Goal: Information Seeking & Learning: Find specific fact

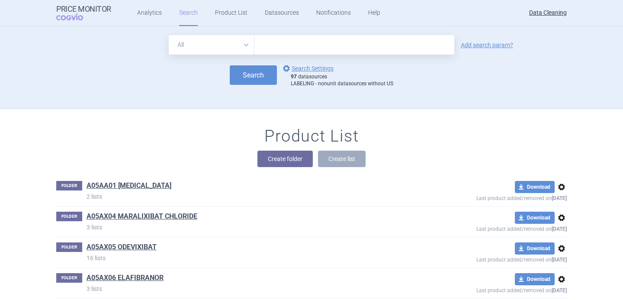
click at [285, 45] on input "text" at bounding box center [354, 44] width 200 height 19
paste input "Welireg"
type input "Welireg"
click at [237, 49] on select "All Brand Name ATC Company Active Substance Country Newer than" at bounding box center [212, 44] width 86 height 19
select select "brandName"
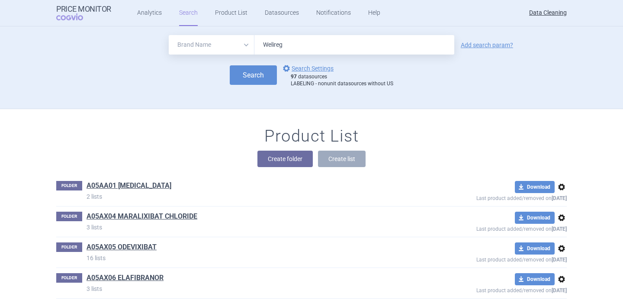
click at [169, 35] on select "All Brand Name ATC Company Active Substance Country Newer than" at bounding box center [212, 44] width 86 height 19
click at [315, 72] on link "options Search Settings" at bounding box center [307, 68] width 52 height 10
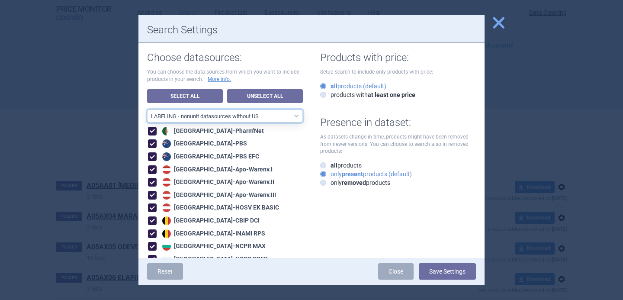
click at [274, 114] on select "All data sources LABELING - unit datasources without US LABELING - nonunit data…" at bounding box center [225, 115] width 156 height 13
select select "df38670d-62bb-4aa9-aeea-790e65b9b508"
click at [147, 109] on select "All data sources LABELING - unit datasources without US LABELING - nonunit data…" at bounding box center [225, 115] width 156 height 13
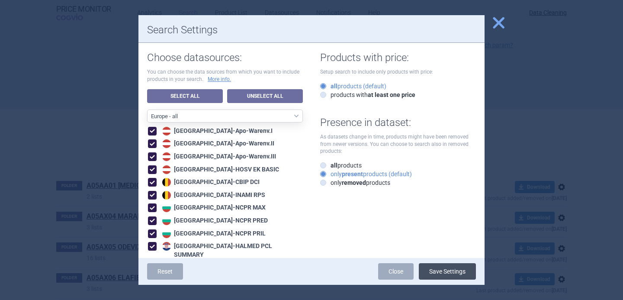
click at [438, 270] on button "Save Settings" at bounding box center [447, 271] width 57 height 16
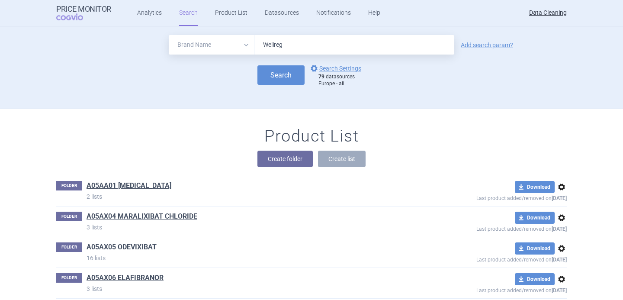
click at [289, 85] on div "Search options Search Settings 79 datasources Europe - all" at bounding box center [311, 75] width 510 height 24
click at [288, 79] on button "Search" at bounding box center [280, 74] width 47 height 19
select select "brandName"
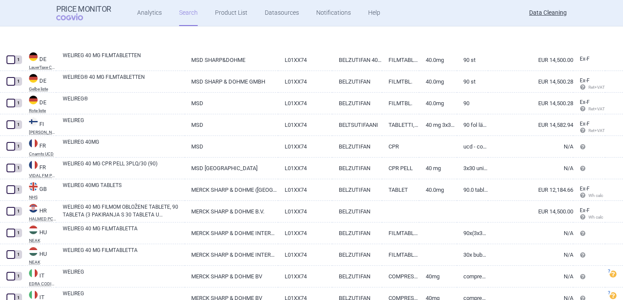
scroll to position [17, 0]
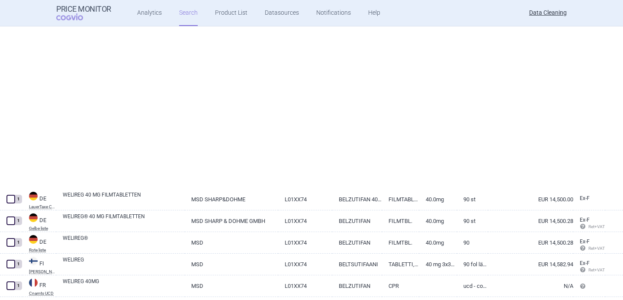
select select "brandName"
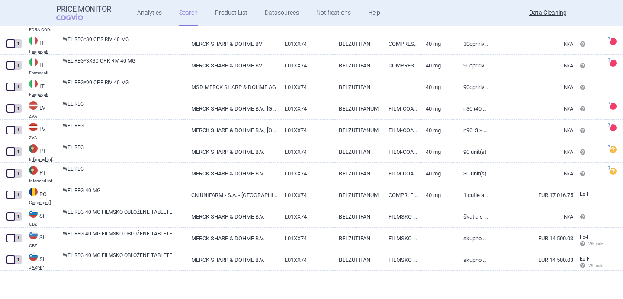
scroll to position [123, 0]
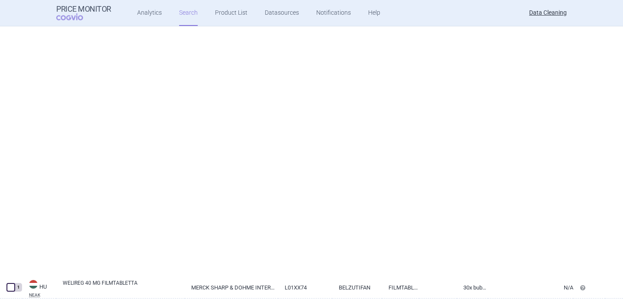
select select "brandName"
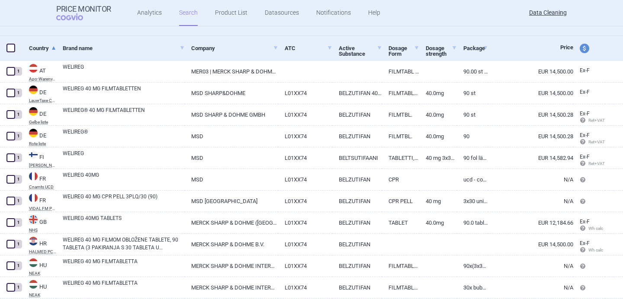
scroll to position [0, 0]
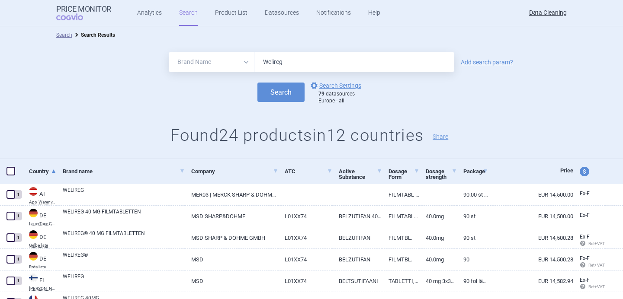
click at [274, 61] on input "Welireg" at bounding box center [354, 61] width 200 height 19
paste input "Tuzulby"
type input "Tuzulby"
click at [280, 93] on button "Search" at bounding box center [280, 92] width 47 height 19
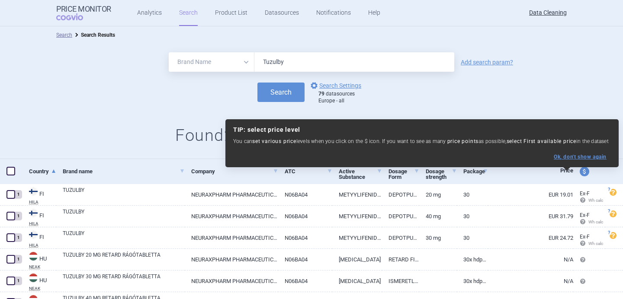
click at [576, 158] on button "Ok, don ' t show again" at bounding box center [580, 157] width 53 height 6
select select "ex-factory"
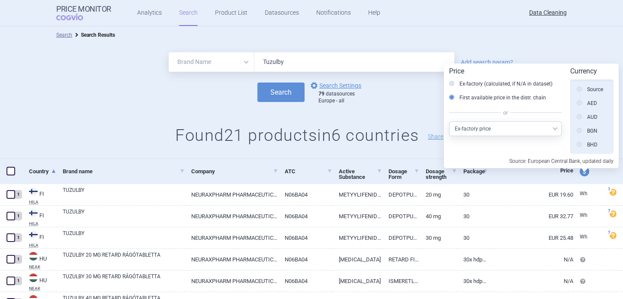
scroll to position [195, 0]
click at [420, 99] on div "Search options Search Settings 79 datasources Europe - all" at bounding box center [311, 92] width 623 height 24
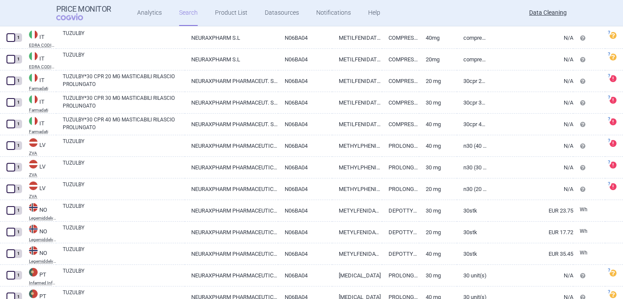
select select "brandName"
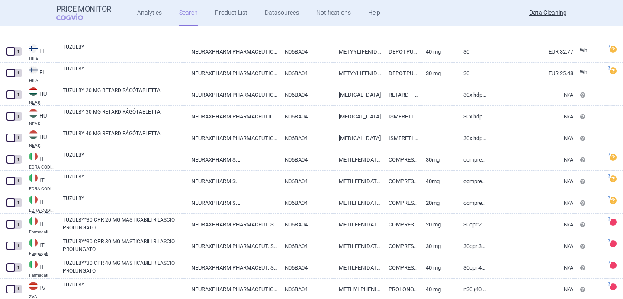
scroll to position [36, 0]
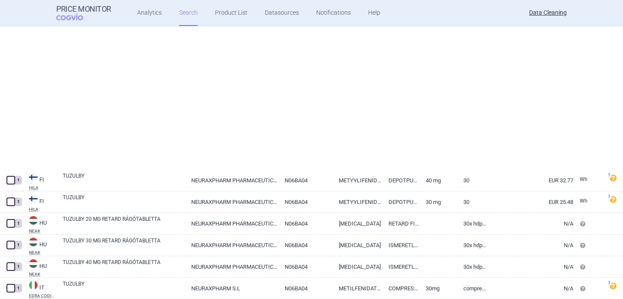
select select "brandName"
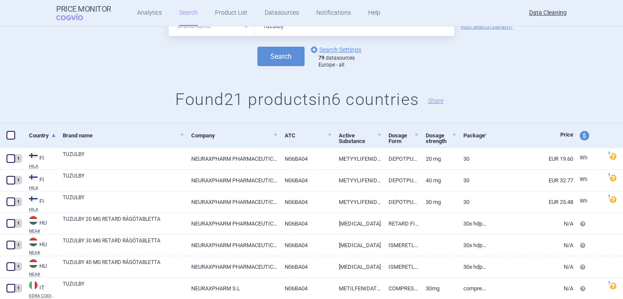
scroll to position [0, 0]
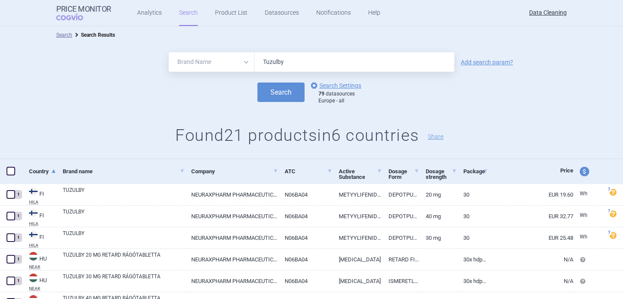
click at [279, 67] on input "Tuzulby" at bounding box center [354, 61] width 200 height 19
paste input "Xbryk"
click at [278, 93] on button "Search" at bounding box center [280, 92] width 47 height 19
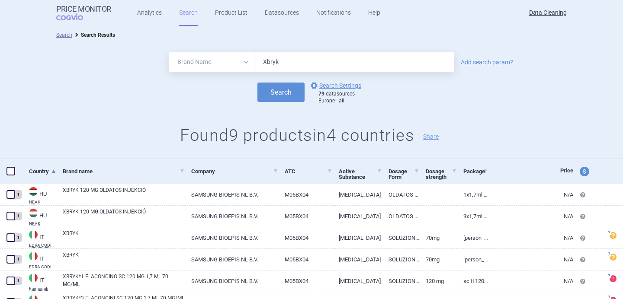
click at [276, 64] on input "Xbryk" at bounding box center [354, 61] width 200 height 19
paste input "Jubereq"
type input "Jubereq"
click at [276, 94] on button "Search" at bounding box center [280, 92] width 47 height 19
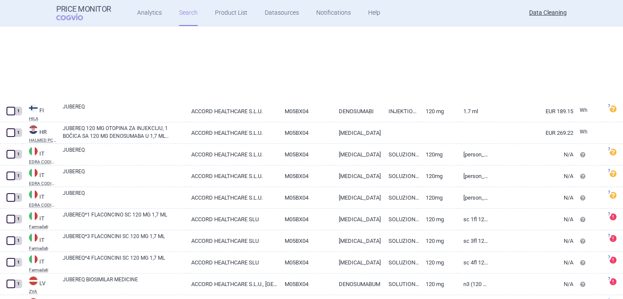
select select "brandName"
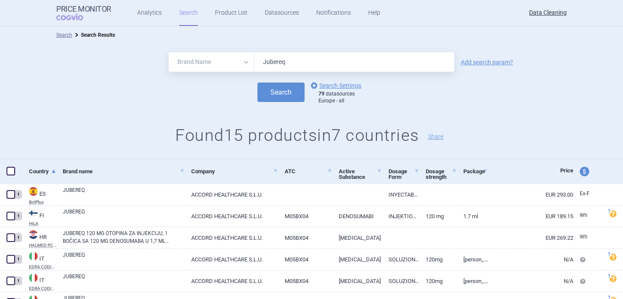
click at [282, 58] on input "Jubereq" at bounding box center [354, 61] width 200 height 19
paste input "Osvyrti"
click at [279, 96] on button "Search" at bounding box center [280, 92] width 47 height 19
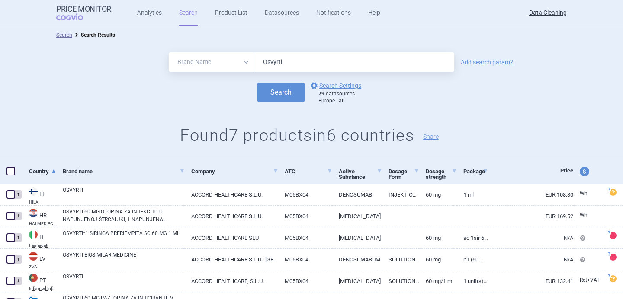
click at [280, 60] on input "Osvyrti" at bounding box center [354, 61] width 200 height 19
paste input "Kostaive"
click at [279, 89] on button "Search" at bounding box center [280, 92] width 47 height 19
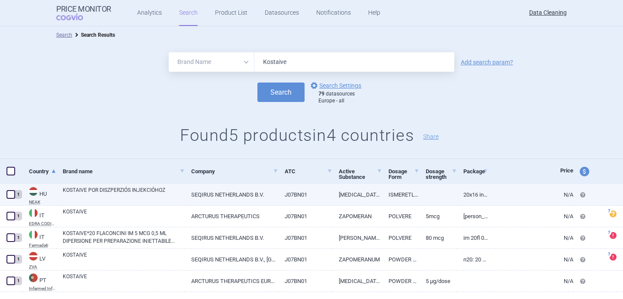
scroll to position [21, 0]
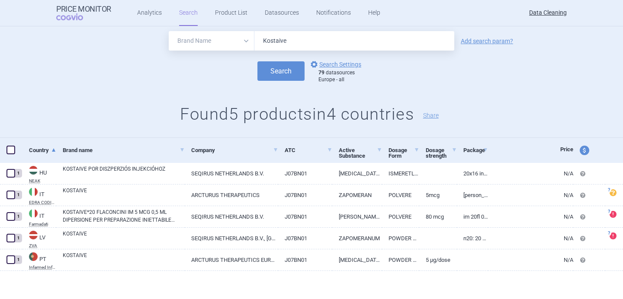
click at [282, 42] on input "Kostaive" at bounding box center [354, 40] width 200 height 19
paste input "Junod"
click at [284, 67] on button "Search" at bounding box center [280, 70] width 47 height 19
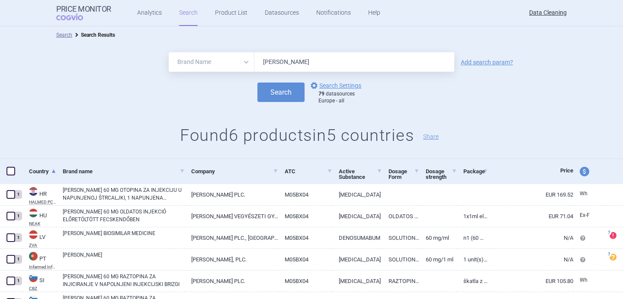
click at [275, 62] on input "Junod" at bounding box center [354, 61] width 200 height 19
paste input "Yaxwer"
type input "Yaxwer"
click at [279, 90] on button "Search" at bounding box center [280, 92] width 47 height 19
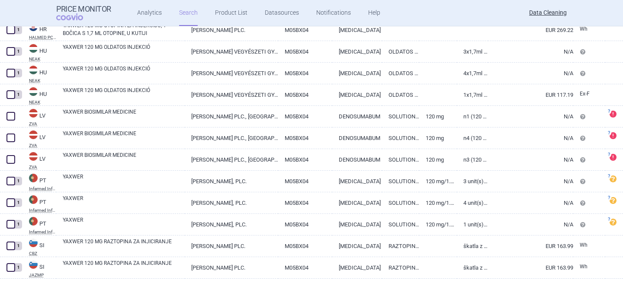
scroll to position [173, 0]
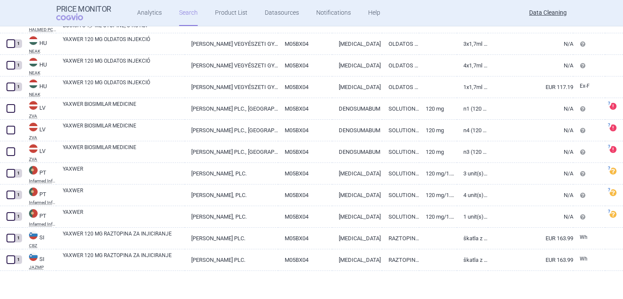
select select "brandName"
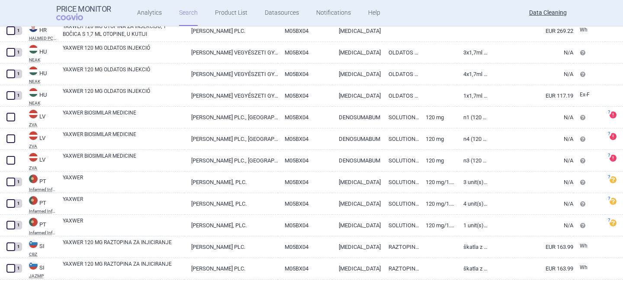
scroll to position [162, 0]
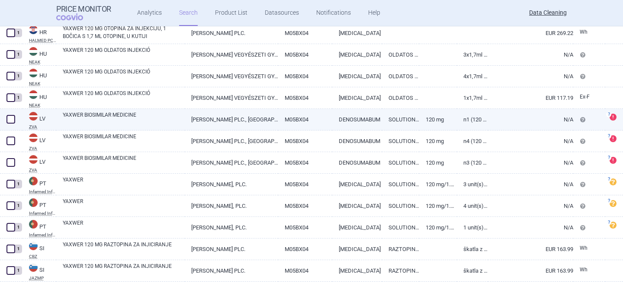
click at [143, 115] on link "YAXWER BIOSIMILAR MEDICINE" at bounding box center [124, 119] width 122 height 16
select select "EUR"
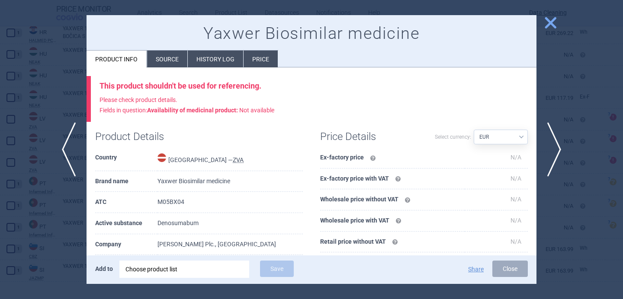
click at [160, 269] on div "Choose product list" at bounding box center [184, 269] width 118 height 17
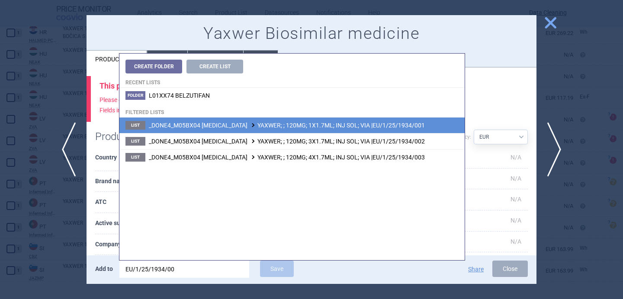
type input "EU/1/25/1934/00"
click at [284, 129] on span "_DONE4_M05BX04 DENOSUMAB YAXWER; ; 120MG; 1X1.7ML; INJ SOL; VIA |EU/1/25/1934/0…" at bounding box center [287, 125] width 276 height 7
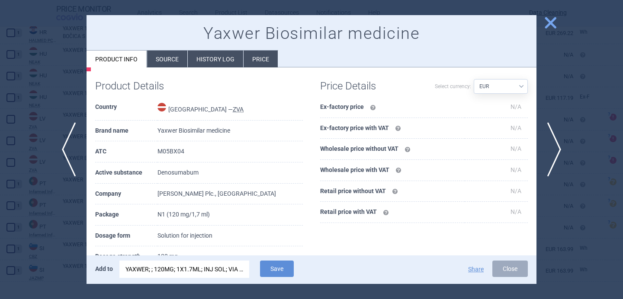
scroll to position [54, 0]
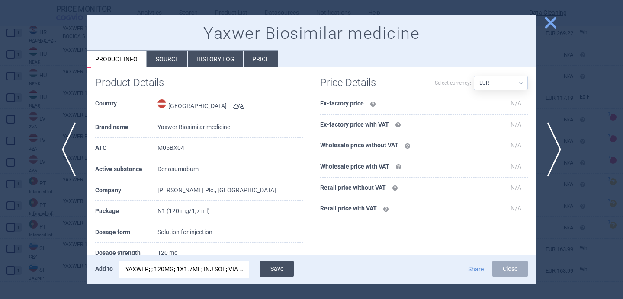
click at [274, 263] on button "Save" at bounding box center [277, 269] width 34 height 16
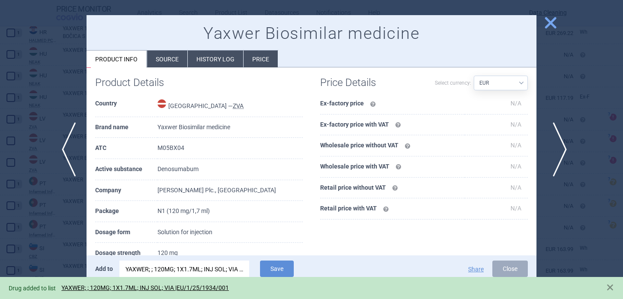
click at [559, 146] on span "next" at bounding box center [556, 149] width 19 height 54
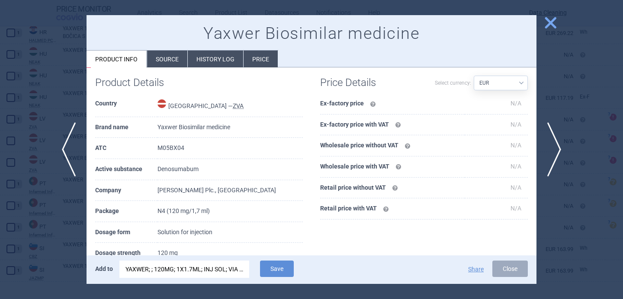
click at [215, 266] on div "YAXWER; ; 120MG; 1X1.7ML; INJ SOL; VIA |EU/1/25/1934/001" at bounding box center [184, 269] width 118 height 17
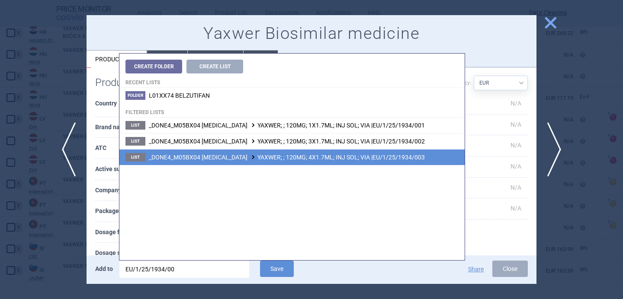
click at [283, 151] on li "List _DONE4_M05BX04 DENOSUMAB YAXWER; ; 120MG; 4X1.7ML; INJ SOL; VIA |EU/1/25/1…" at bounding box center [291, 157] width 345 height 16
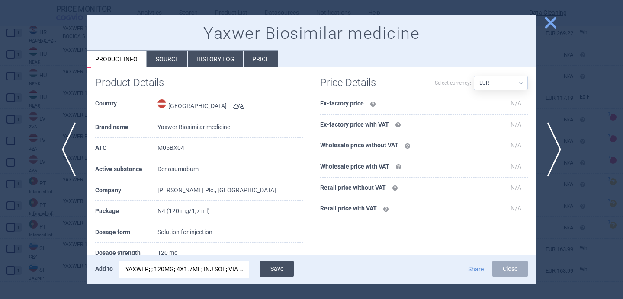
click at [274, 270] on button "Save" at bounding box center [277, 269] width 34 height 16
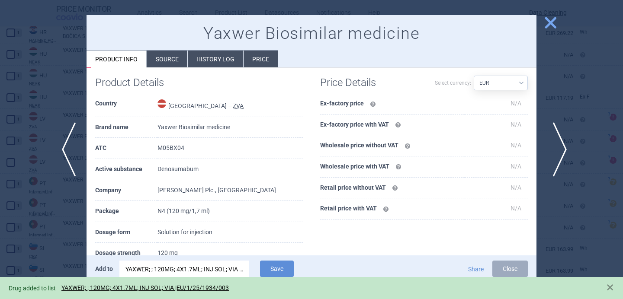
click at [558, 147] on span "next" at bounding box center [556, 149] width 19 height 54
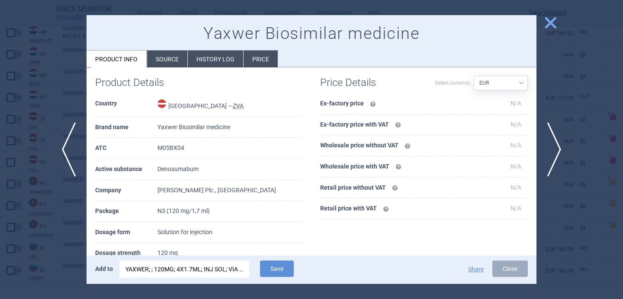
click at [238, 269] on div "YAXWER; ; 120MG; 4X1.7ML; INJ SOL; VIA |EU/1/25/1934/003" at bounding box center [184, 269] width 118 height 17
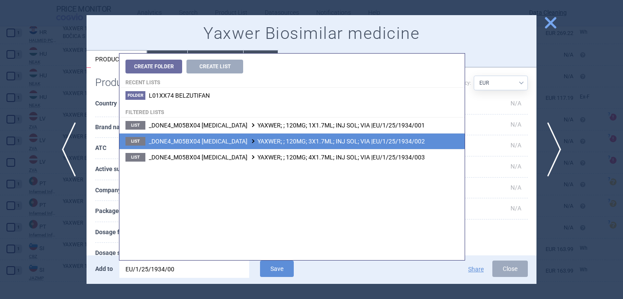
click at [322, 141] on span "_DONE4_M05BX04 DENOSUMAB YAXWER; ; 120MG; 3X1.7ML; INJ SOL; VIA |EU/1/25/1934/0…" at bounding box center [287, 141] width 276 height 7
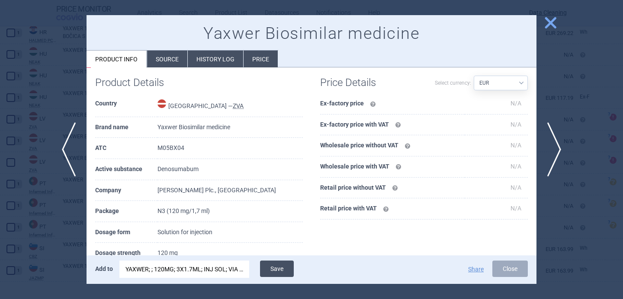
click at [273, 269] on button "Save" at bounding box center [277, 269] width 34 height 16
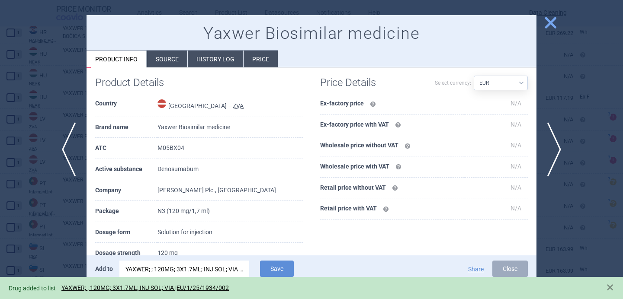
click at [24, 267] on div at bounding box center [311, 149] width 623 height 299
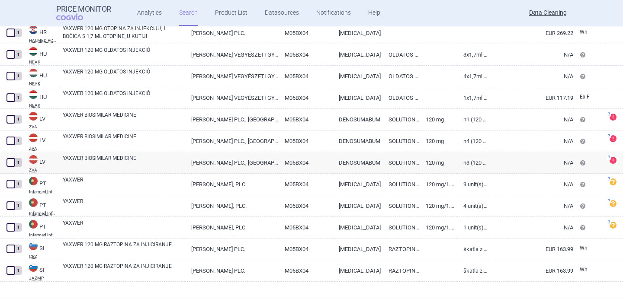
select select "brandName"
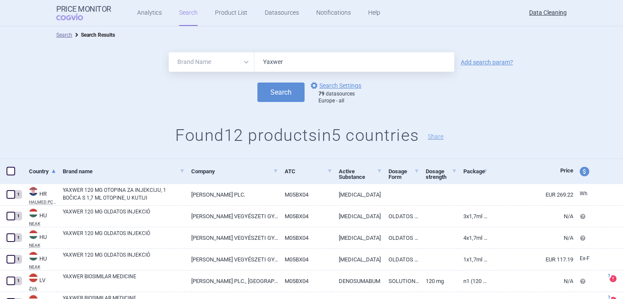
click at [269, 60] on input "Yaxwer" at bounding box center [354, 61] width 200 height 19
paste input "Ryjunea"
type input "Ryjunea"
click at [277, 91] on button "Search" at bounding box center [280, 92] width 47 height 19
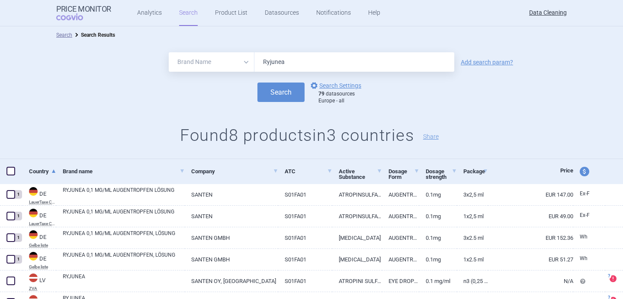
click at [276, 66] on input "Ryjunea" at bounding box center [354, 61] width 200 height 19
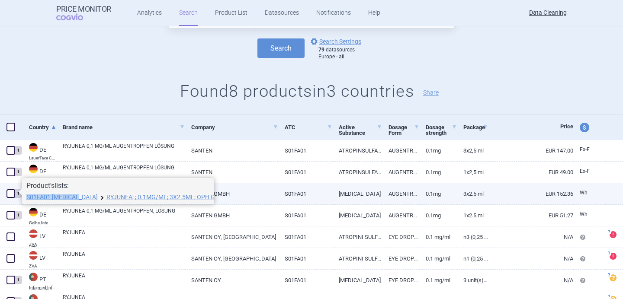
scroll to position [86, 0]
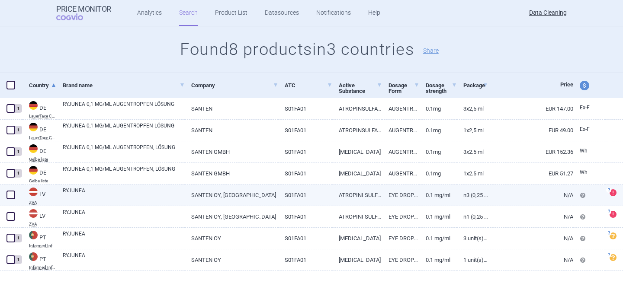
click at [114, 196] on link "RYJUNEA" at bounding box center [124, 195] width 122 height 16
select select "EUR"
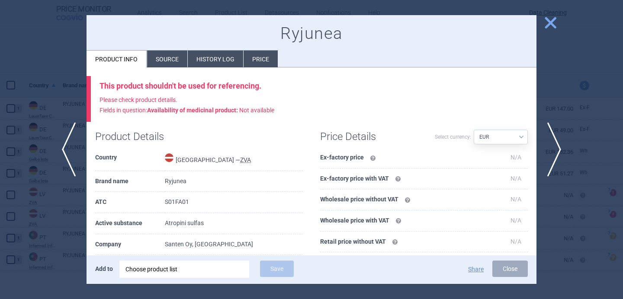
click at [180, 269] on div "Choose product list" at bounding box center [184, 269] width 118 height 17
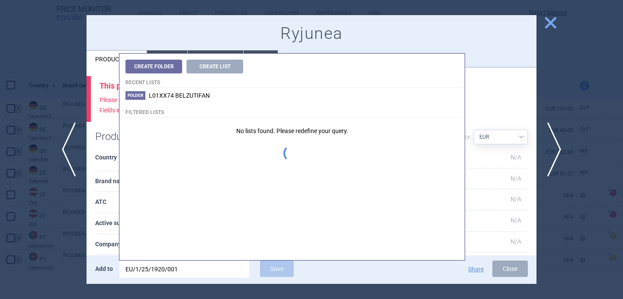
type input "EU/1/25/1920/00"
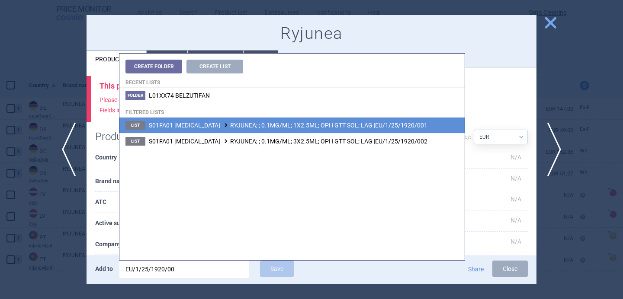
click at [288, 125] on span "S01FA01 ATROPINE RYJUNEA; ; 0.1MG/ML; 1X2.5ML; OPH GTT SOL; LAG |EU/1/25/1920/0…" at bounding box center [288, 125] width 279 height 7
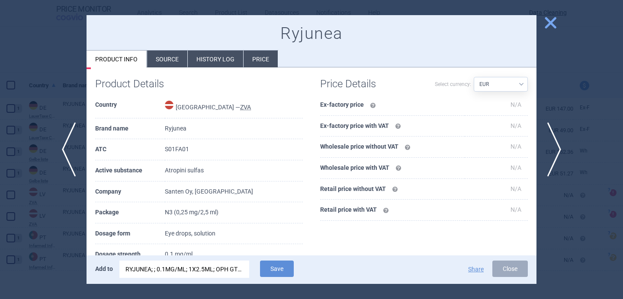
scroll to position [74, 0]
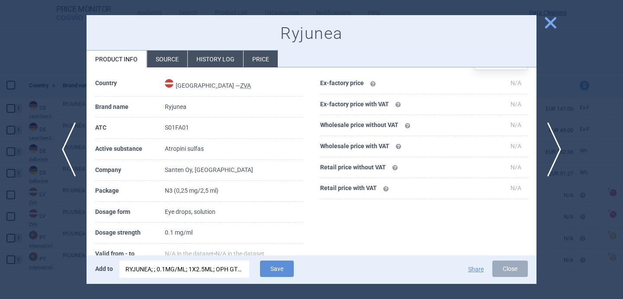
click at [223, 268] on div "RYJUNEA; ; 0.1MG/ML; 1X2.5ML; OPH GTT SOL; LAG |EU/1/25/1920/001" at bounding box center [184, 269] width 118 height 17
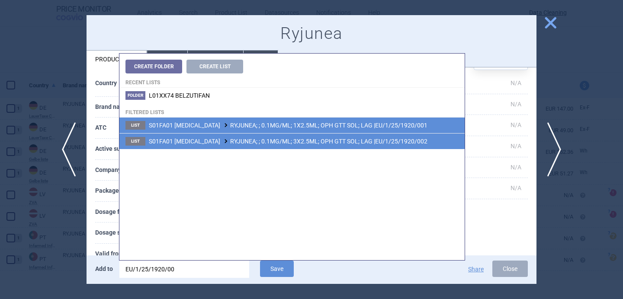
click at [287, 141] on span "S01FA01 ATROPINE RYJUNEA; ; 0.1MG/ML; 3X2.5ML; OPH GTT SOL; LAG |EU/1/25/1920/0…" at bounding box center [288, 141] width 279 height 7
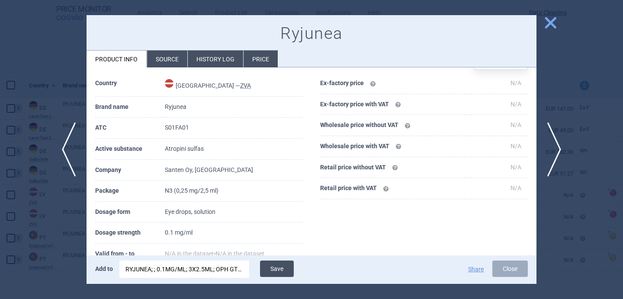
click at [274, 271] on button "Save" at bounding box center [277, 269] width 34 height 16
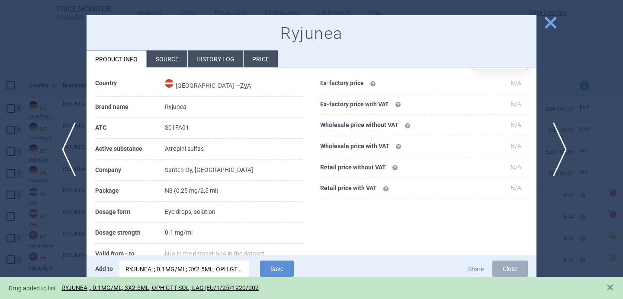
click at [556, 152] on span "next" at bounding box center [556, 149] width 19 height 54
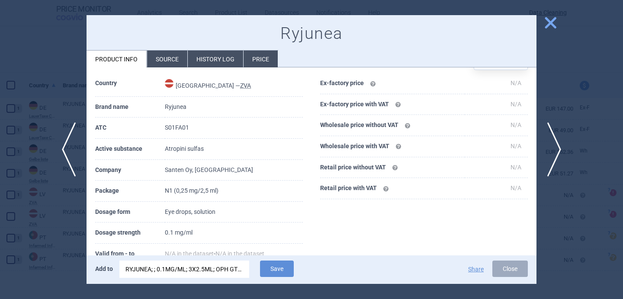
click at [209, 268] on div "RYJUNEA; ; 0.1MG/ML; 3X2.5ML; OPH GTT SOL; LAG |EU/1/25/1920/002" at bounding box center [184, 269] width 118 height 17
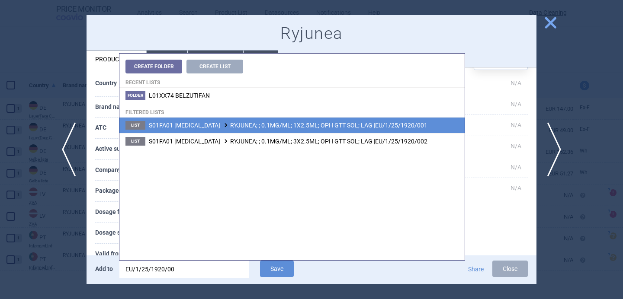
click at [305, 124] on span "S01FA01 ATROPINE RYJUNEA; ; 0.1MG/ML; 1X2.5ML; OPH GTT SOL; LAG |EU/1/25/1920/0…" at bounding box center [288, 125] width 279 height 7
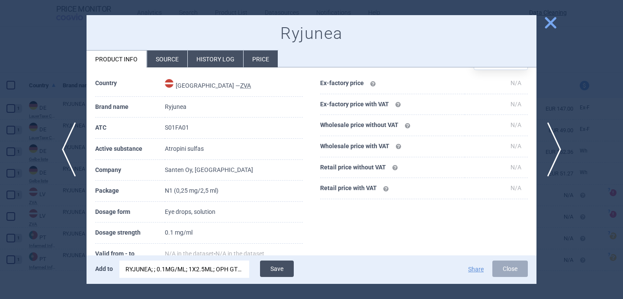
click at [284, 271] on button "Save" at bounding box center [277, 269] width 34 height 16
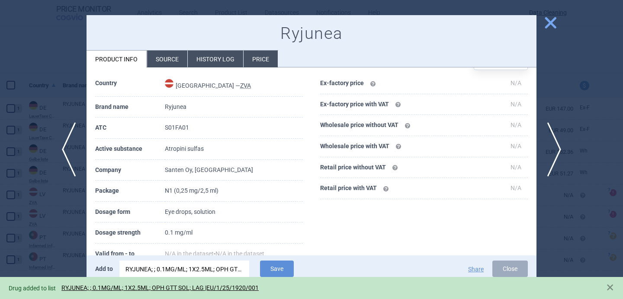
click at [55, 253] on div at bounding box center [311, 149] width 623 height 299
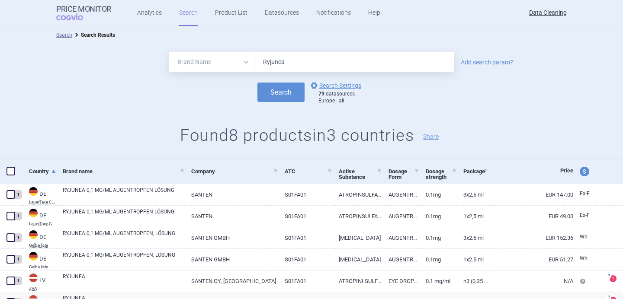
click at [302, 63] on input "Ryjunea" at bounding box center [354, 61] width 200 height 19
paste input "Bomyntr"
click at [280, 92] on button "Search" at bounding box center [280, 92] width 47 height 19
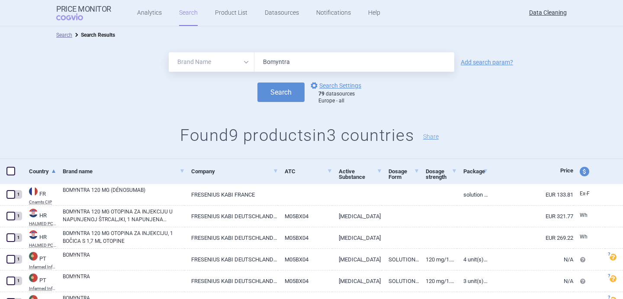
click at [302, 61] on input "Bomyntra" at bounding box center [354, 61] width 200 height 19
paste input "Conexxence"
click at [287, 94] on button "Search" at bounding box center [280, 92] width 47 height 19
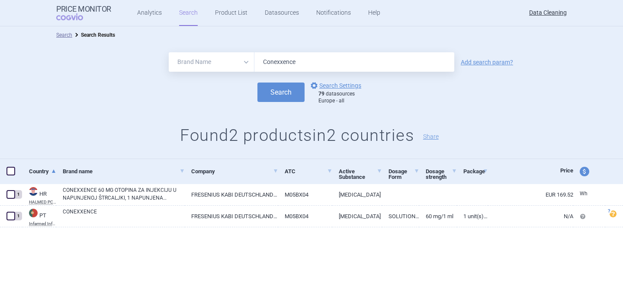
click at [279, 58] on input "Conexxence" at bounding box center [354, 61] width 200 height 19
paste input "Usymro"
click at [282, 94] on button "Search" at bounding box center [280, 92] width 47 height 19
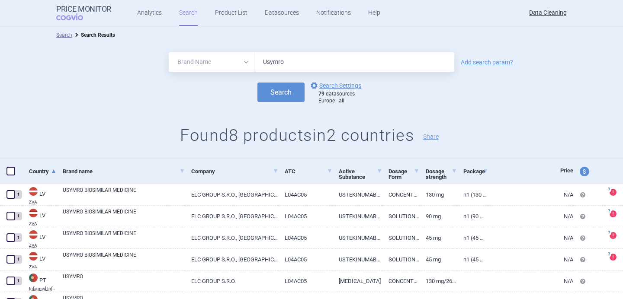
click at [282, 64] on input "Usymro" at bounding box center [354, 61] width 200 height 19
paste input "Zemcelp"
click at [288, 93] on button "Search" at bounding box center [280, 92] width 47 height 19
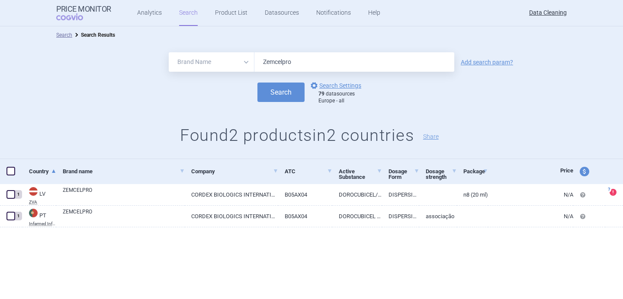
click at [277, 59] on input "Zemcelpro" at bounding box center [354, 61] width 200 height 19
paste input "Yeytu"
type input "Yeytuo"
click at [277, 82] on div "Search options Search Settings 79 datasources Europe - all" at bounding box center [311, 92] width 623 height 24
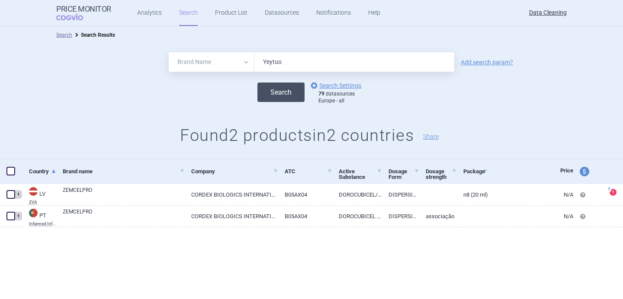
click at [277, 95] on button "Search" at bounding box center [280, 92] width 47 height 19
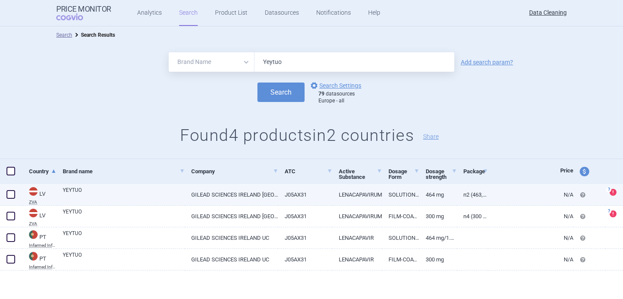
click at [82, 198] on link "YEYTUO" at bounding box center [124, 194] width 122 height 16
select select "EUR"
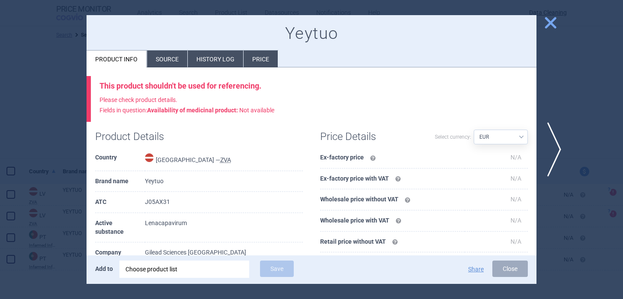
click at [168, 59] on li "Source" at bounding box center [167, 59] width 40 height 17
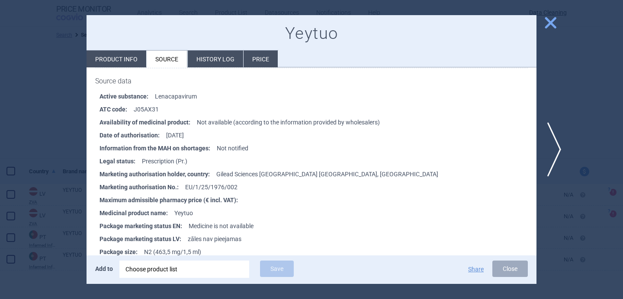
scroll to position [146, 0]
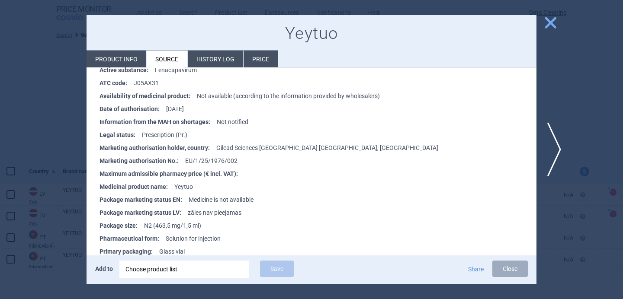
click at [47, 143] on div at bounding box center [311, 149] width 623 height 299
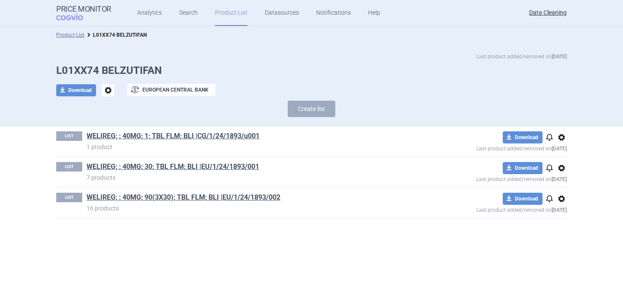
click at [141, 73] on h1 "L01XX74 BELZUTIFAN" at bounding box center [311, 70] width 510 height 13
copy h1 "BELZUTIFAN"
drag, startPoint x: 84, startPoint y: 137, endPoint x: 114, endPoint y: 137, distance: 29.8
click at [114, 138] on div "LIST WELIREG; ; 40MG; 1; TBL FLM; BLI |CG/1/24/1893/u001 1 product" at bounding box center [234, 141] width 357 height 20
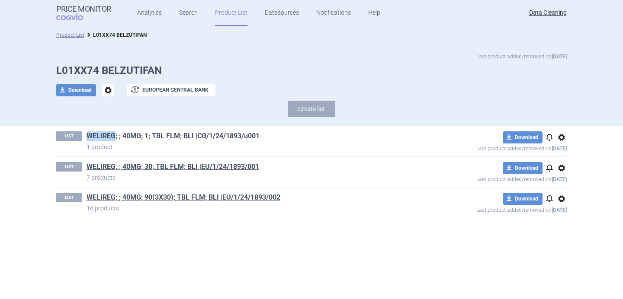
copy link "WELIREG"
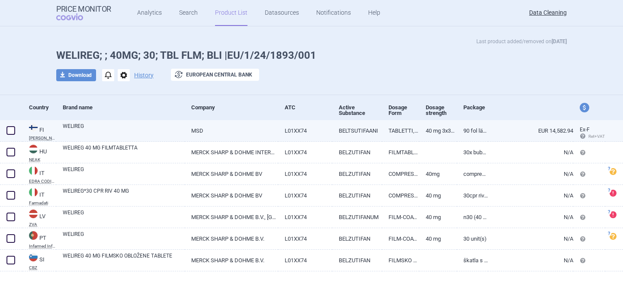
scroll to position [16, 0]
click at [14, 131] on span at bounding box center [10, 130] width 9 height 9
checkbox input "true"
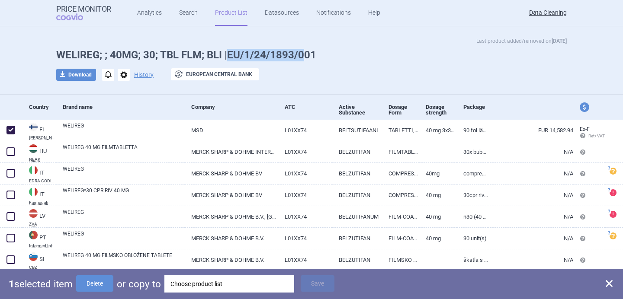
drag, startPoint x: 228, startPoint y: 54, endPoint x: 303, endPoint y: 52, distance: 75.7
click at [303, 52] on h1 "WELIREG; ; 40MG; 30; TBL FLM; BLI |EU/1/24/1893/001" at bounding box center [311, 55] width 510 height 13
copy h1 "EU/1/24/1893/0"
click at [227, 283] on div "Choose product list" at bounding box center [229, 284] width 118 height 17
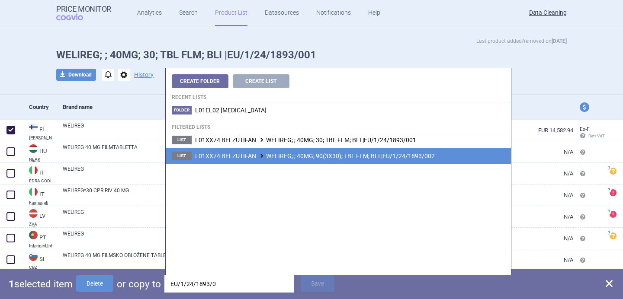
type input "EU/1/24/1893/0"
click at [326, 155] on span "L01XX74 BELZUTIFAN WELIREG; ; 40MG; 90(3X30); TBL FLM; BLI |EU/1/24/1893/002" at bounding box center [315, 156] width 240 height 7
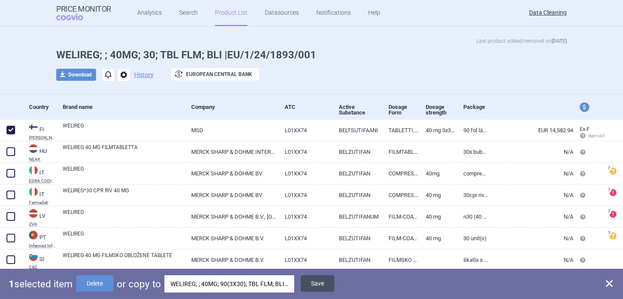
click at [318, 281] on button "Save" at bounding box center [318, 284] width 34 height 16
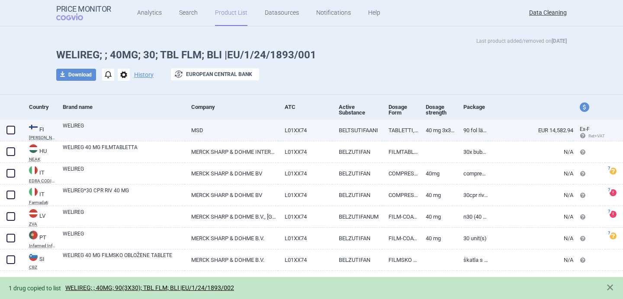
click at [10, 130] on span at bounding box center [10, 130] width 9 height 9
checkbox input "true"
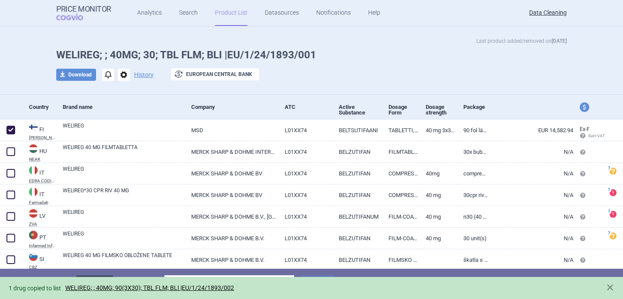
click at [95, 276] on button "Delete" at bounding box center [94, 284] width 37 height 16
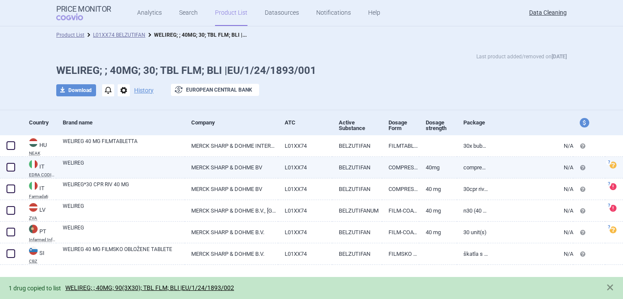
click at [165, 173] on link "WELIREG" at bounding box center [124, 167] width 122 height 16
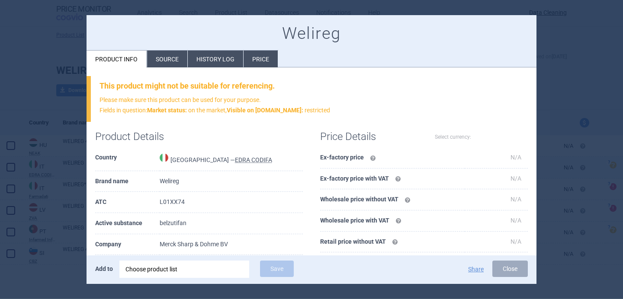
select select "EUR"
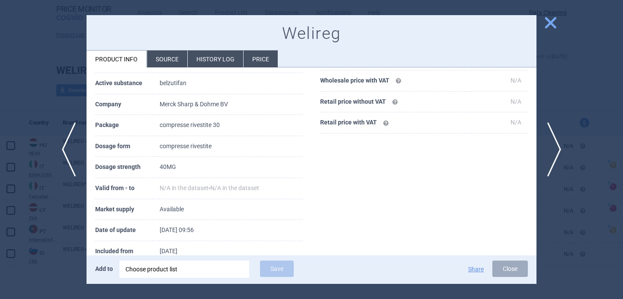
scroll to position [151, 0]
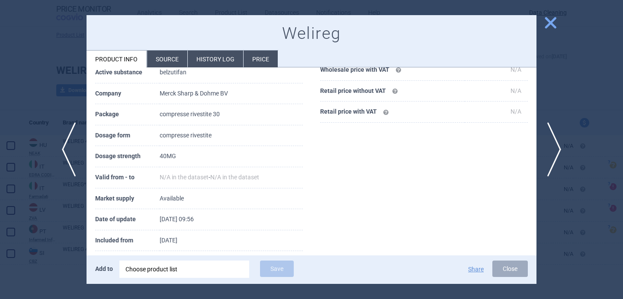
click at [78, 226] on div at bounding box center [311, 149] width 623 height 299
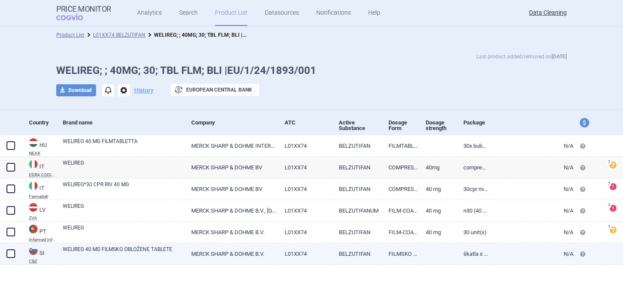
click at [83, 249] on link "WELIREG 40 MG FILMSKO OBLOŽENE TABLETE" at bounding box center [124, 254] width 122 height 16
select select "EUR"
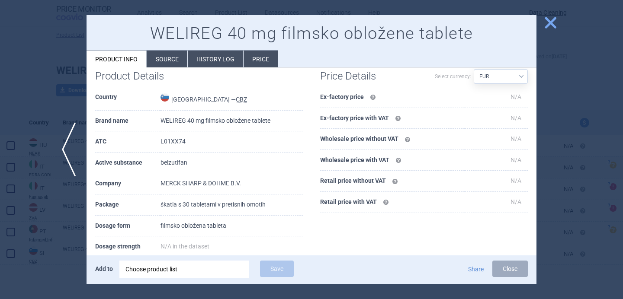
scroll to position [36, 0]
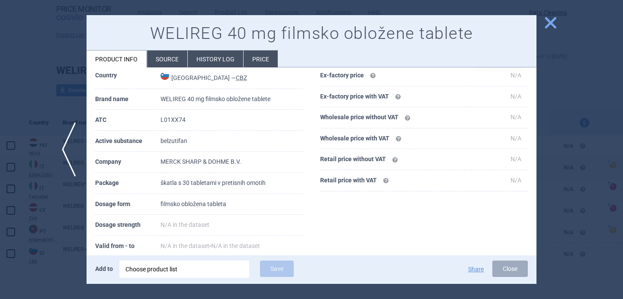
click at [62, 240] on div at bounding box center [311, 149] width 623 height 299
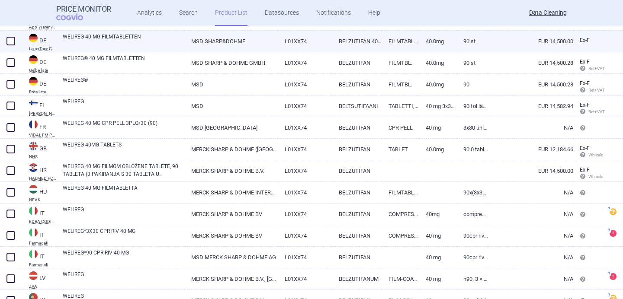
scroll to position [131, 0]
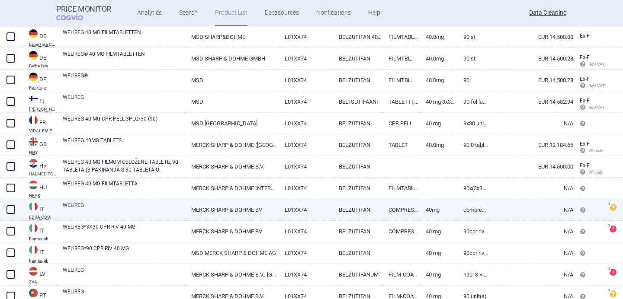
click at [120, 211] on link "WELIREG" at bounding box center [124, 210] width 122 height 16
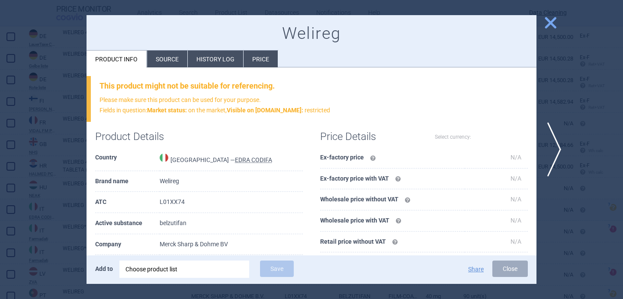
select select "EUR"
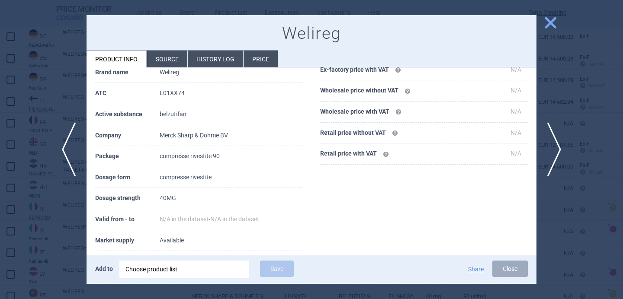
scroll to position [109, 0]
click at [48, 242] on div at bounding box center [311, 149] width 623 height 299
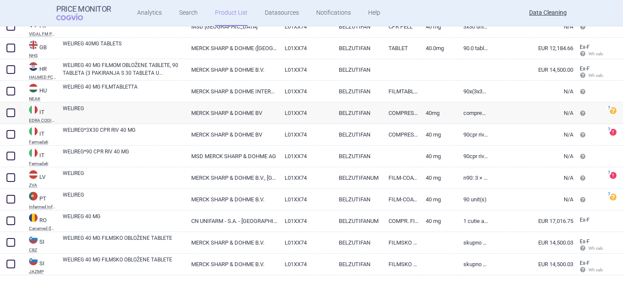
scroll to position [232, 0]
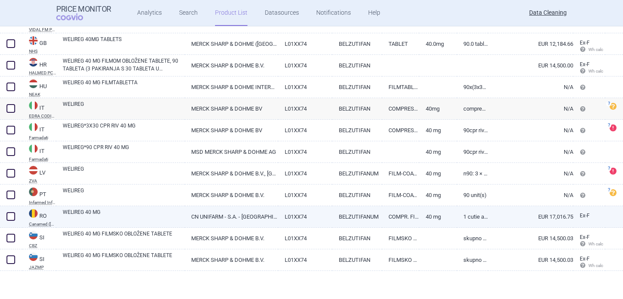
click at [99, 217] on link "WELIREG 40 MG" at bounding box center [124, 216] width 122 height 16
select select "EUR"
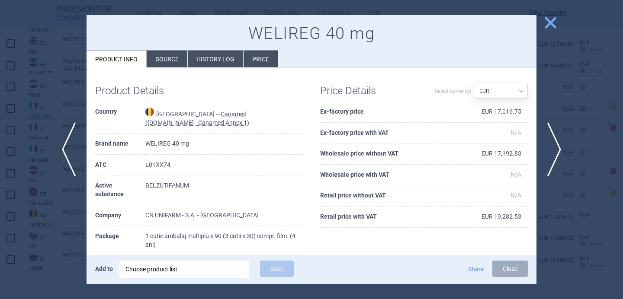
click at [56, 243] on div at bounding box center [311, 149] width 623 height 299
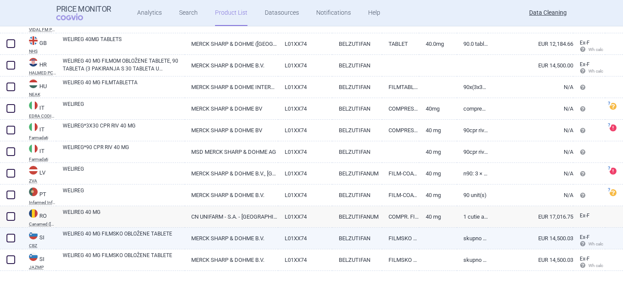
click at [124, 242] on link "WELIREG 40 MG FILMSKO OBLOŽENE TABLETE" at bounding box center [124, 238] width 122 height 16
select select "EUR"
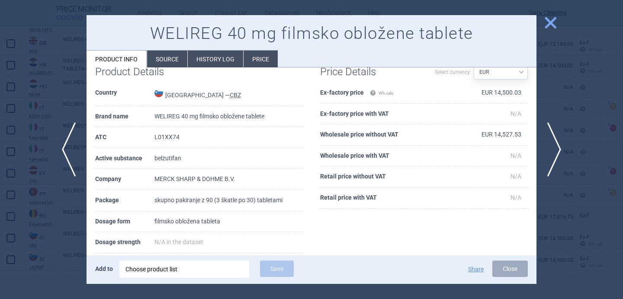
scroll to position [24, 0]
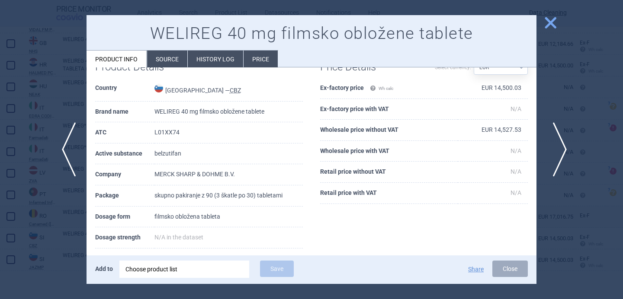
click at [559, 149] on span "next" at bounding box center [556, 149] width 19 height 54
click at [67, 235] on div at bounding box center [311, 149] width 623 height 299
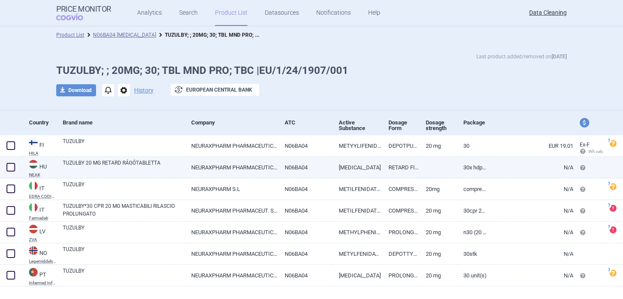
scroll to position [16, 0]
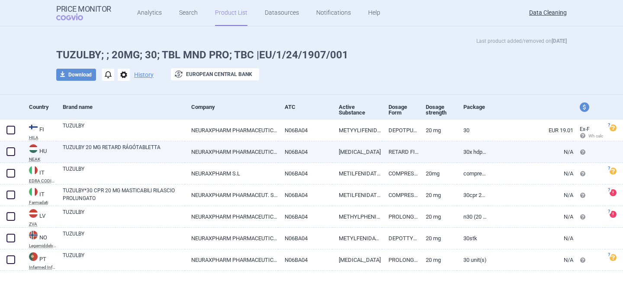
click at [253, 155] on link "NEURAXPHARM PHARMACEUTICALS S.L." at bounding box center [231, 151] width 93 height 21
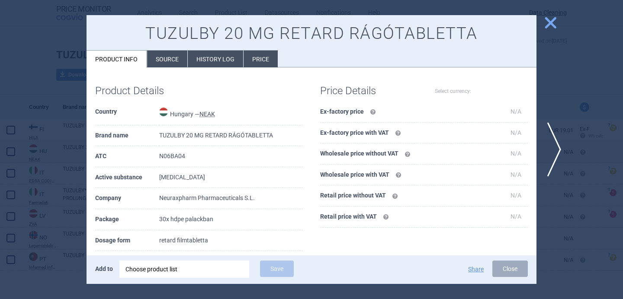
select select "EUR"
click at [45, 268] on div at bounding box center [311, 149] width 623 height 299
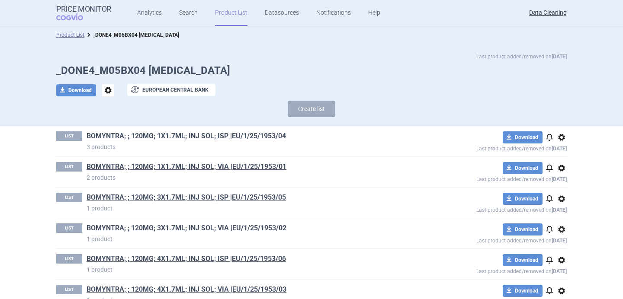
scroll to position [1202, 0]
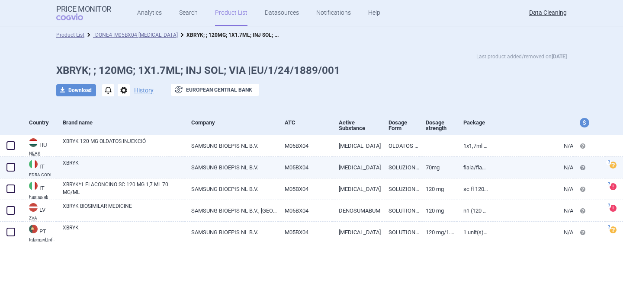
click at [218, 165] on link "SAMSUNG BIOEPIS NL B.V." at bounding box center [231, 167] width 93 height 21
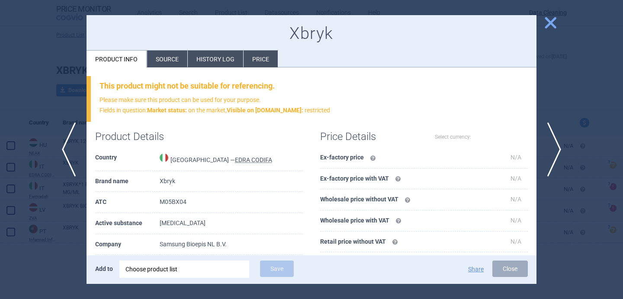
select select "EUR"
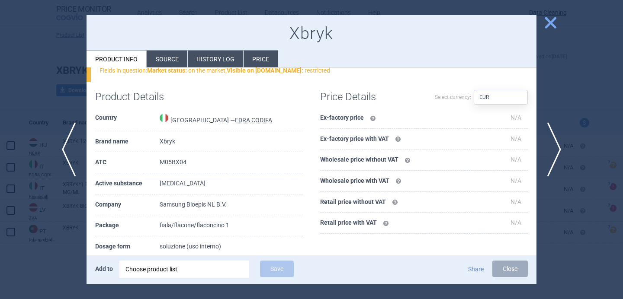
scroll to position [128, 0]
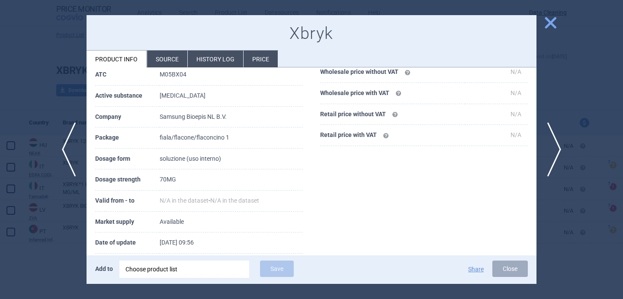
click at [60, 253] on div at bounding box center [311, 149] width 623 height 299
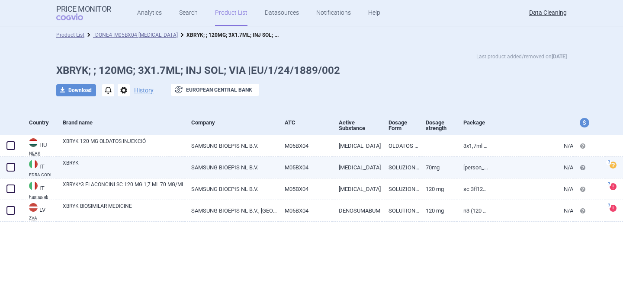
click at [157, 167] on link "XBRYK" at bounding box center [124, 167] width 122 height 16
select select "EUR"
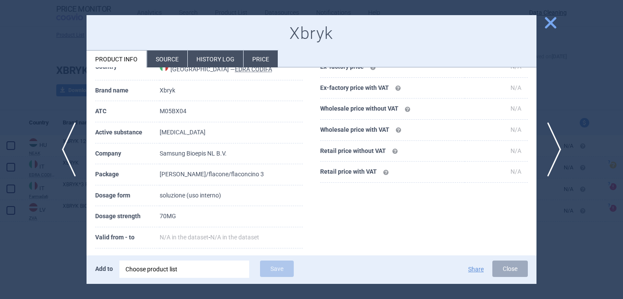
scroll to position [92, 0]
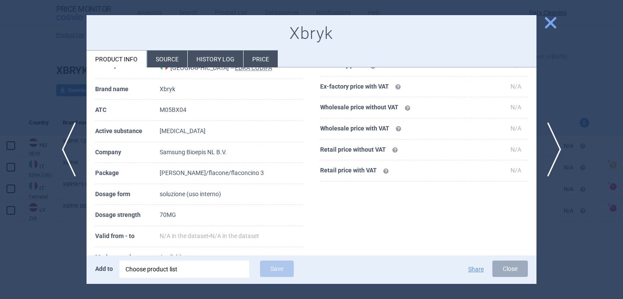
click at [42, 257] on div at bounding box center [311, 149] width 623 height 299
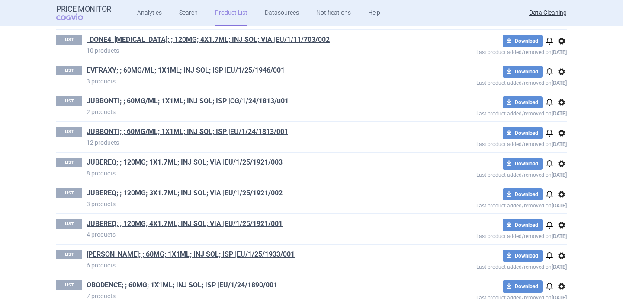
scroll to position [833, 0]
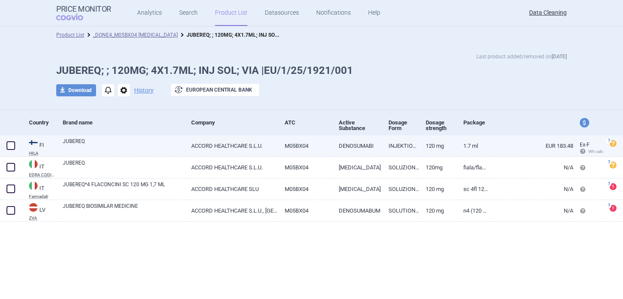
click at [177, 150] on link "JUBEREQ" at bounding box center [124, 146] width 122 height 16
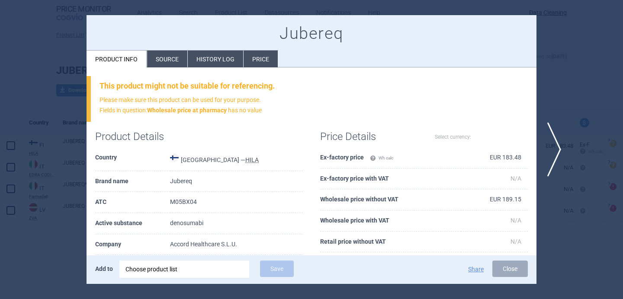
select select "EUR"
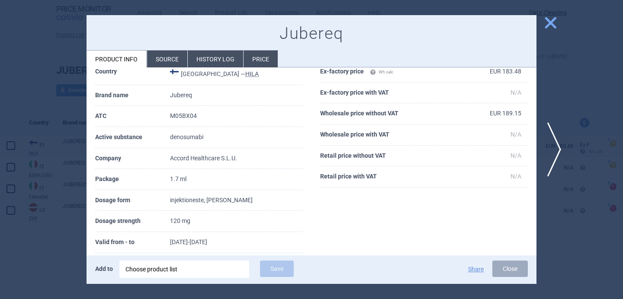
scroll to position [109, 0]
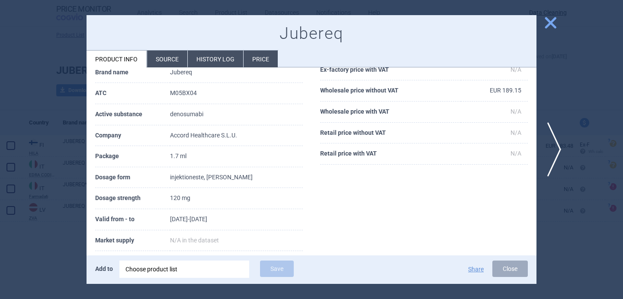
click at [170, 56] on li "Source" at bounding box center [167, 59] width 40 height 17
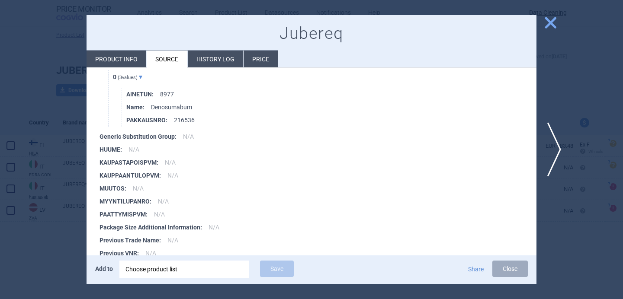
scroll to position [1177, 0]
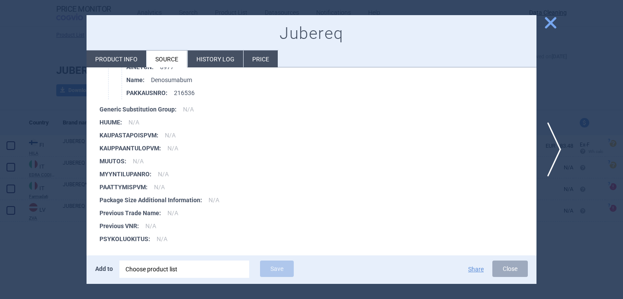
click at [29, 251] on div at bounding box center [311, 149] width 623 height 299
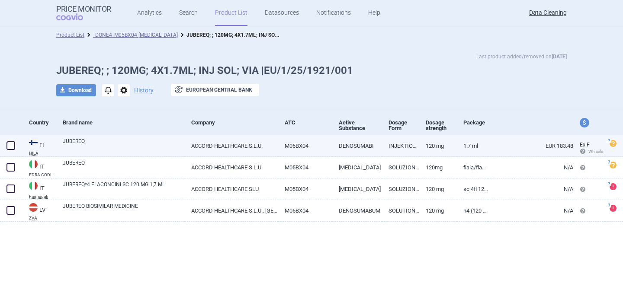
click at [148, 151] on link "JUBEREQ" at bounding box center [124, 146] width 122 height 16
select select "EUR"
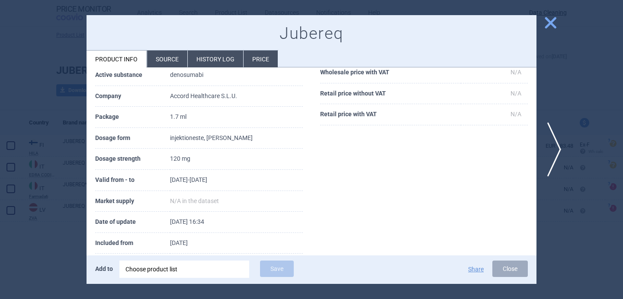
scroll to position [163, 0]
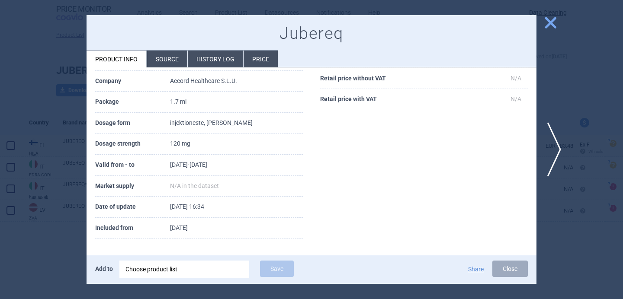
click at [176, 61] on li "Source" at bounding box center [167, 59] width 40 height 17
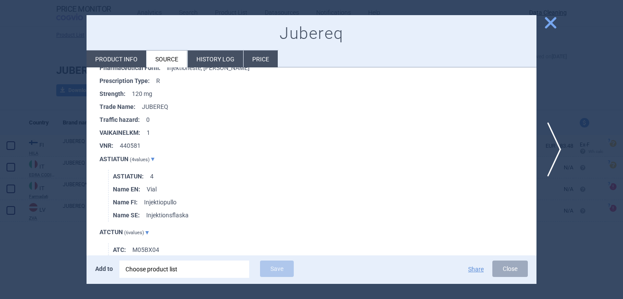
scroll to position [804, 0]
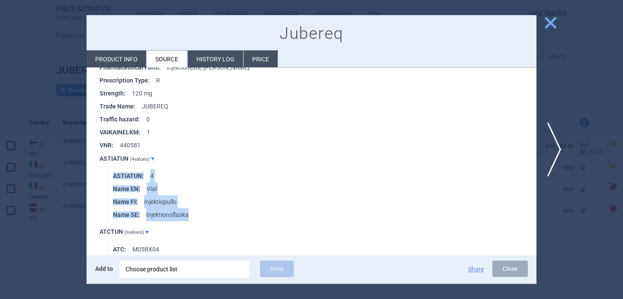
drag, startPoint x: 112, startPoint y: 171, endPoint x: 189, endPoint y: 218, distance: 89.9
click at [189, 218] on ul "ASTIATUN : 4 Name EN : Vial Name FI : Injektiopullo Name SE : Injektionsflaska" at bounding box center [322, 196] width 428 height 52
copy ul "ASTIATUN : 4 Name EN : Vial Name FI : Injektiopullo Name SE : Injektionsflaska"
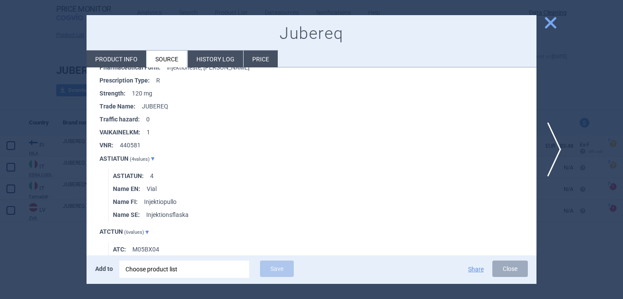
click at [181, 141] on li "VNR : 440581" at bounding box center [317, 145] width 437 height 13
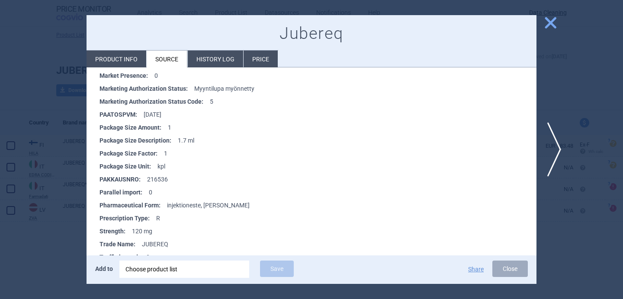
scroll to position [672, 0]
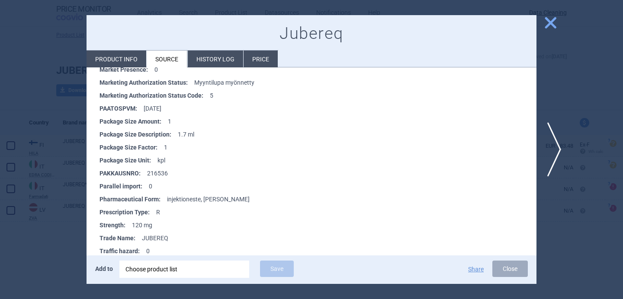
click at [45, 259] on div at bounding box center [311, 149] width 623 height 299
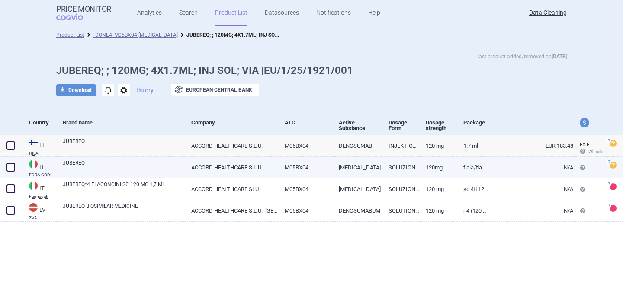
click at [254, 169] on link "ACCORD HEALTHCARE S.L.U." at bounding box center [231, 167] width 93 height 21
select select "EUR"
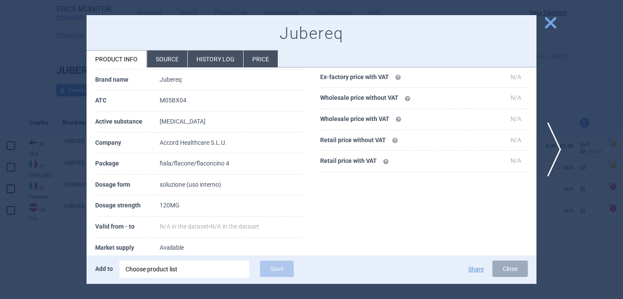
scroll to position [120, 0]
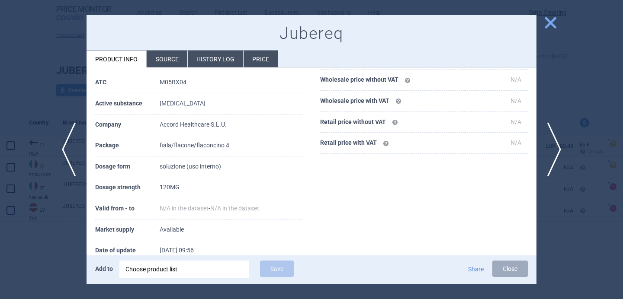
click at [32, 280] on div at bounding box center [311, 149] width 623 height 299
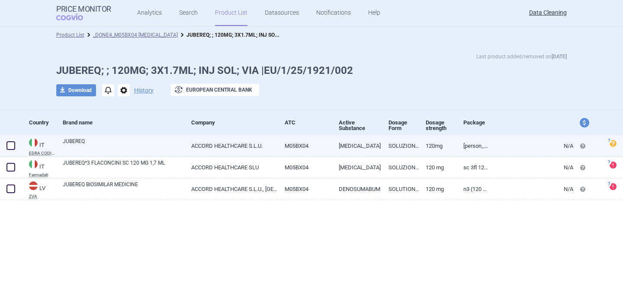
click at [200, 149] on link "ACCORD HEALTHCARE S.L.U." at bounding box center [231, 145] width 93 height 21
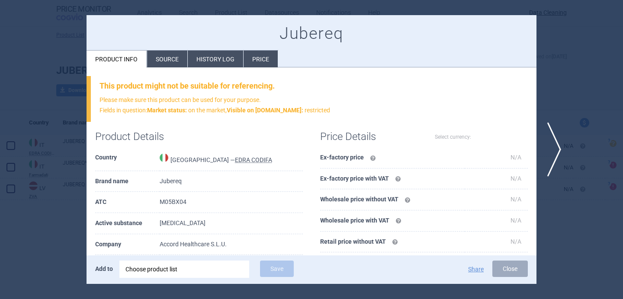
select select "EUR"
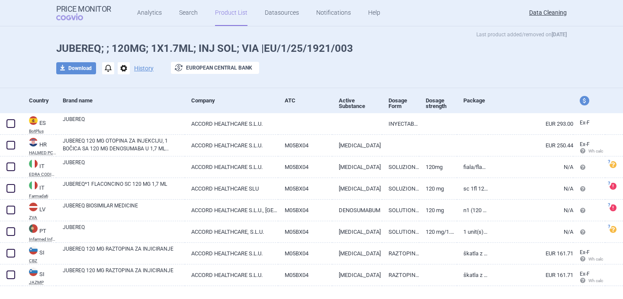
scroll to position [37, 0]
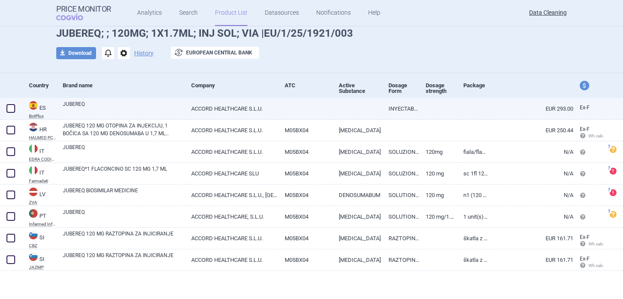
click at [224, 106] on link "ACCORD HEALTHCARE S.L.U." at bounding box center [231, 108] width 93 height 21
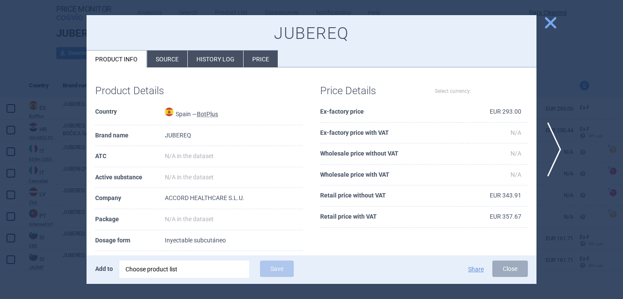
select select "EUR"
click at [168, 58] on li "Source" at bounding box center [167, 59] width 40 height 17
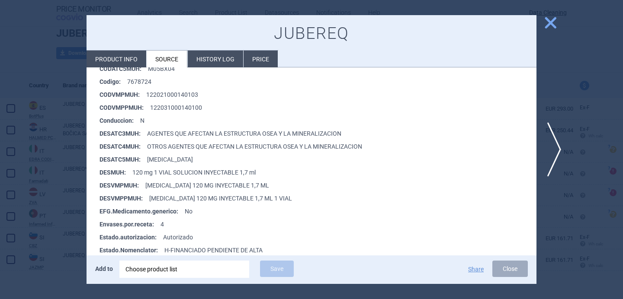
scroll to position [187, 0]
click at [555, 144] on span "next" at bounding box center [556, 149] width 19 height 54
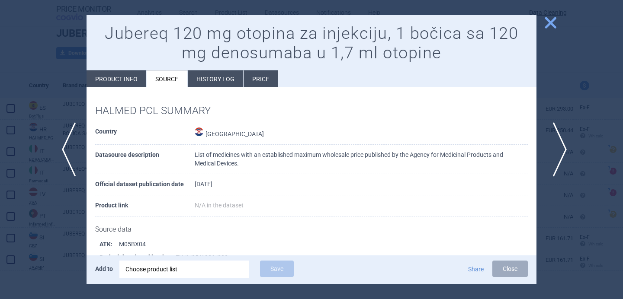
click at [555, 144] on span "next" at bounding box center [556, 149] width 19 height 54
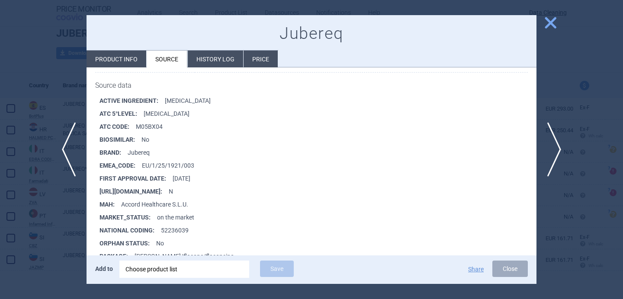
scroll to position [156, 0]
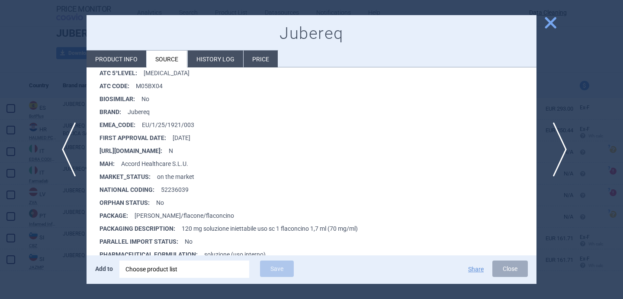
click at [558, 146] on span "next" at bounding box center [556, 149] width 19 height 54
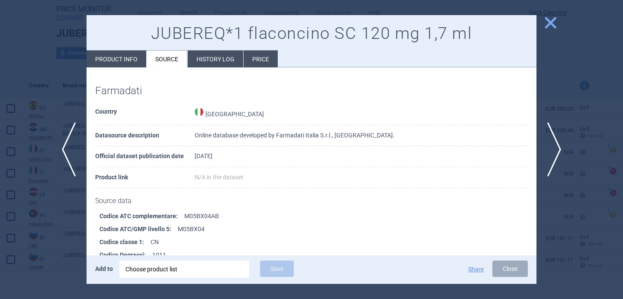
click at [128, 64] on li "Product info" at bounding box center [117, 59] width 60 height 17
select select "EUR"
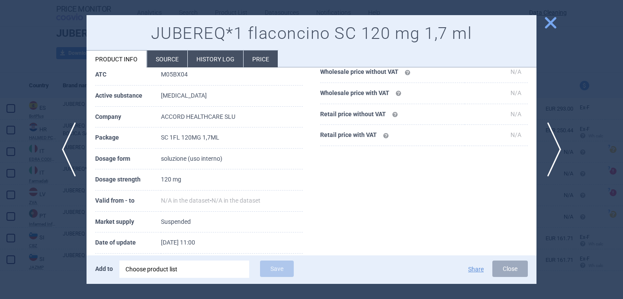
scroll to position [152, 0]
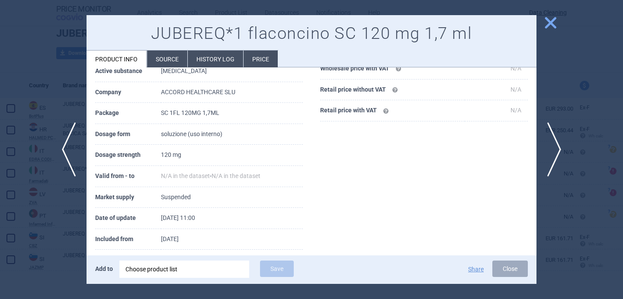
click at [28, 269] on div at bounding box center [311, 149] width 623 height 299
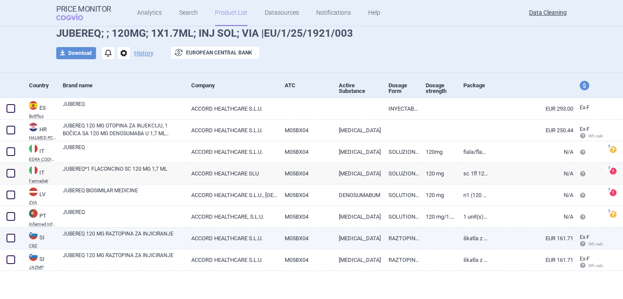
click at [134, 238] on link "JUBEREQ 120 MG RAZTOPINA ZA INJICIRANJE" at bounding box center [124, 238] width 122 height 16
select select "EUR"
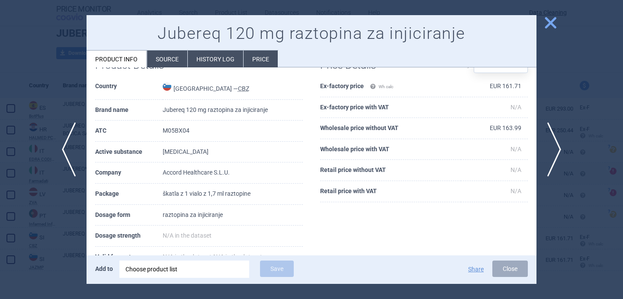
scroll to position [30, 0]
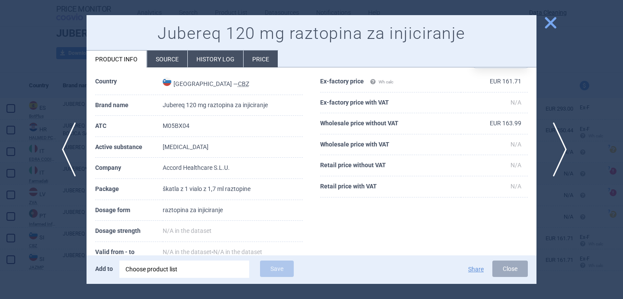
click at [557, 147] on span "next" at bounding box center [556, 149] width 19 height 54
click at [85, 240] on div at bounding box center [311, 149] width 623 height 299
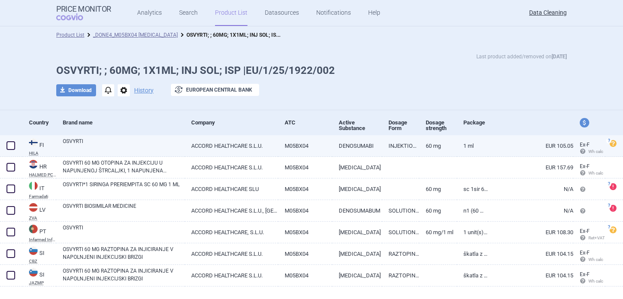
scroll to position [16, 0]
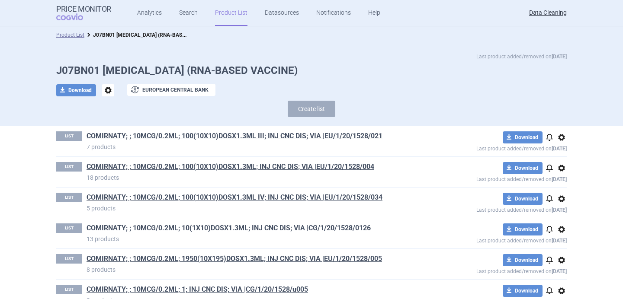
scroll to position [6835, 0]
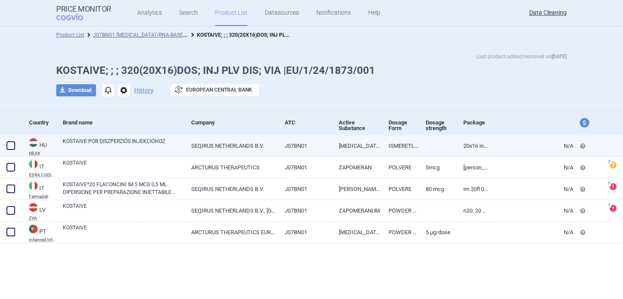
click at [129, 150] on link "KOSTAIVE POR DISZPERZIÓS INJEKCIÓHOZ" at bounding box center [124, 146] width 122 height 16
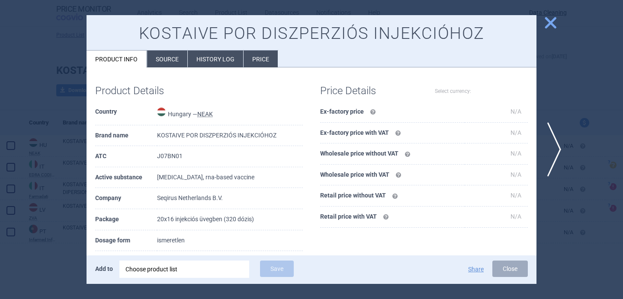
select select "EUR"
click at [166, 53] on li "Source" at bounding box center [167, 59] width 40 height 17
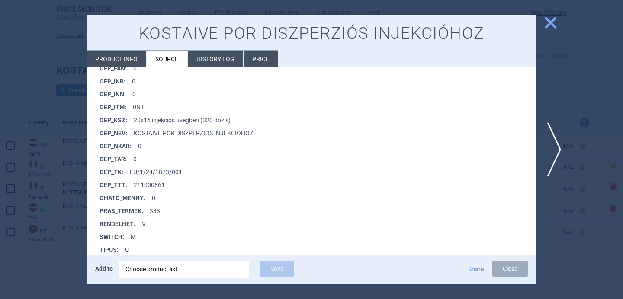
scroll to position [761, 0]
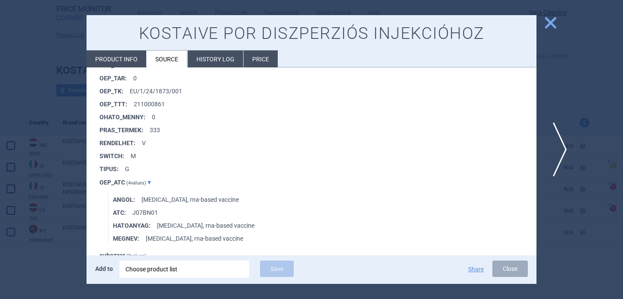
click at [564, 147] on span "next" at bounding box center [556, 149] width 19 height 54
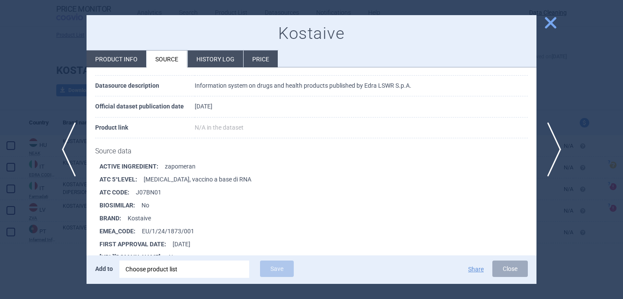
scroll to position [63, 0]
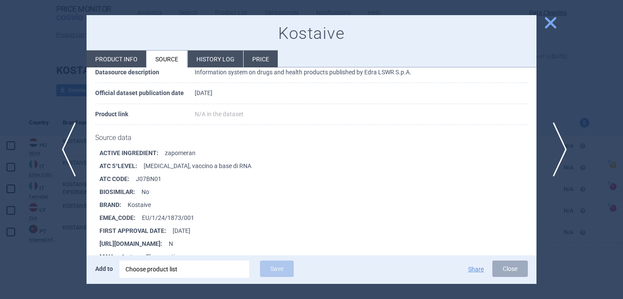
click at [552, 145] on span "next" at bounding box center [556, 149] width 19 height 54
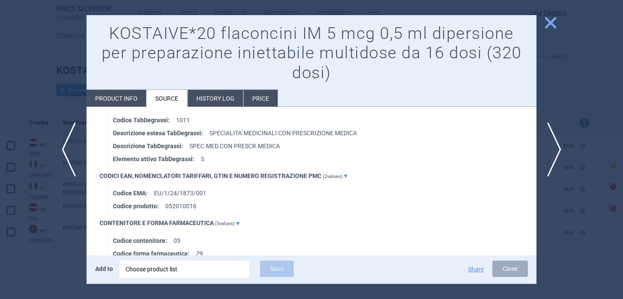
scroll to position [635, 0]
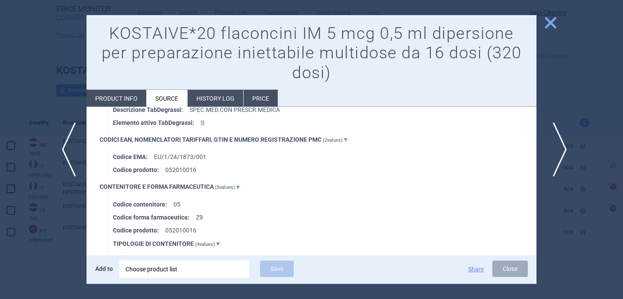
click at [559, 144] on span "next" at bounding box center [556, 149] width 19 height 54
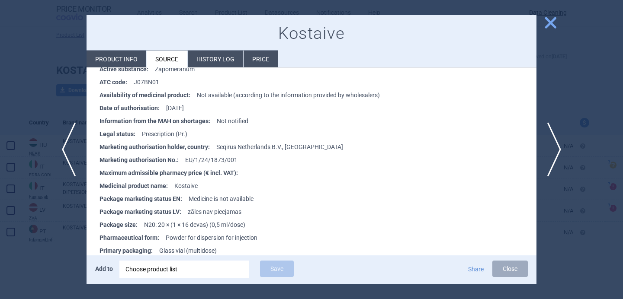
scroll to position [148, 0]
click at [558, 147] on span "next" at bounding box center [556, 149] width 19 height 54
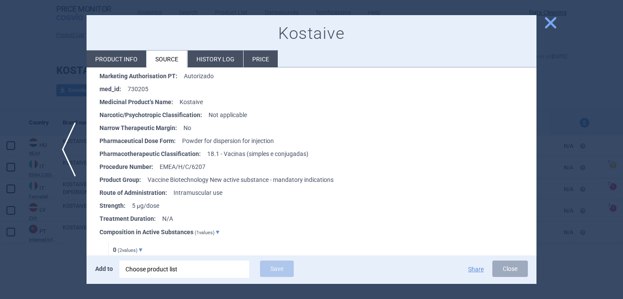
scroll to position [270, 0]
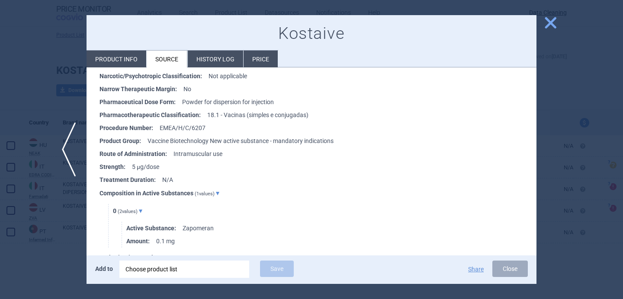
click at [42, 271] on div at bounding box center [311, 149] width 623 height 299
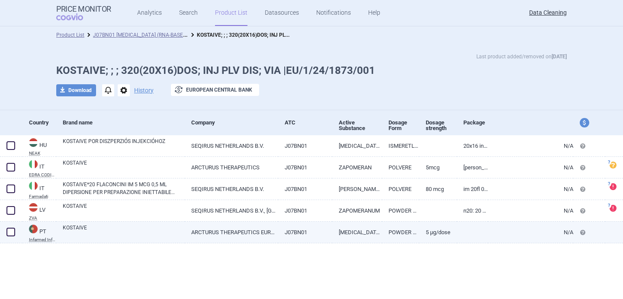
click at [110, 236] on link "KOSTAIVE" at bounding box center [124, 232] width 122 height 16
select select "EUR"
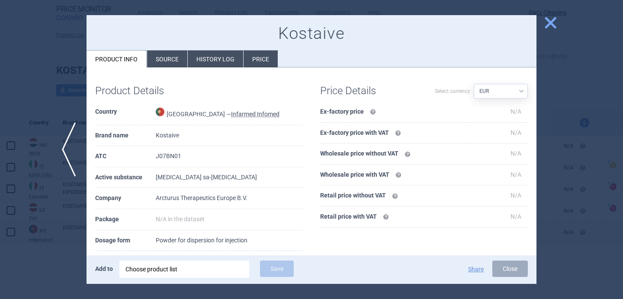
click at [166, 66] on li "Source" at bounding box center [167, 59] width 40 height 17
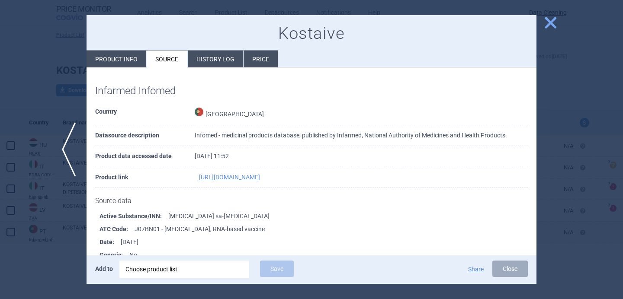
click at [43, 108] on div at bounding box center [311, 149] width 623 height 299
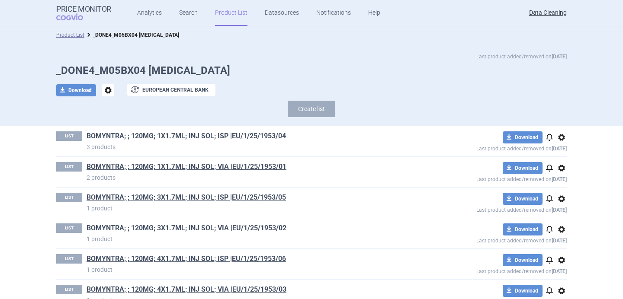
scroll to position [680, 0]
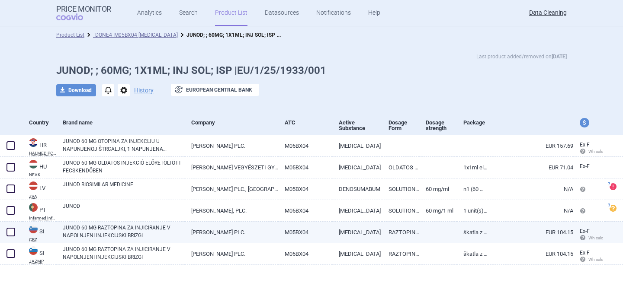
click at [113, 235] on link "JUNOD 60 MG RAZTOPINA ZA INJICIRANJE V NAPOLNJENI INJEKCIJSKI BRIZGI" at bounding box center [124, 232] width 122 height 16
select select "EUR"
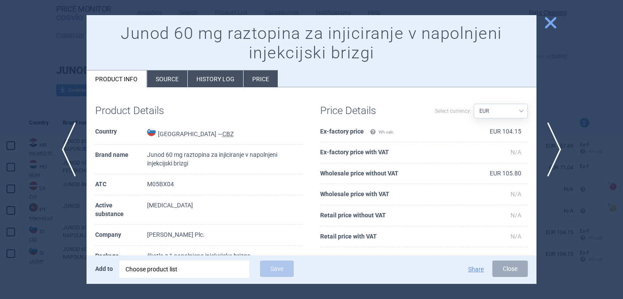
scroll to position [86, 0]
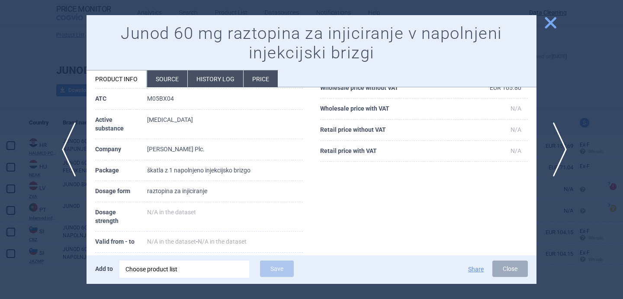
click at [554, 147] on span "next" at bounding box center [556, 149] width 19 height 54
click at [565, 107] on div at bounding box center [311, 149] width 623 height 299
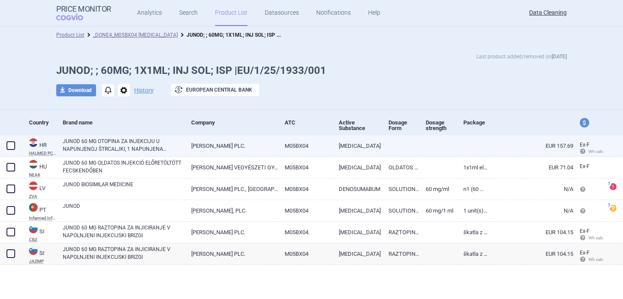
click at [298, 150] on link "M05BX04" at bounding box center [305, 145] width 54 height 21
select select "EUR"
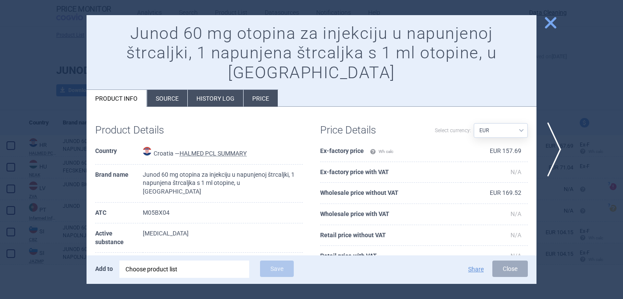
click at [180, 90] on li "Source" at bounding box center [167, 98] width 40 height 17
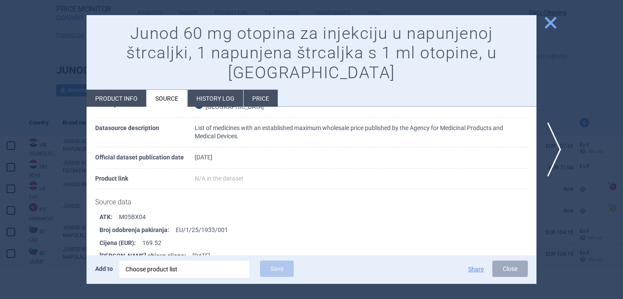
scroll to position [61, 0]
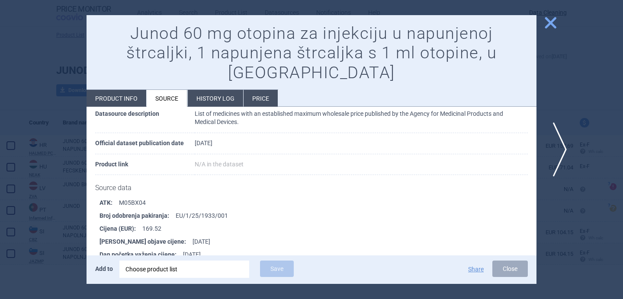
click at [562, 148] on span "next" at bounding box center [556, 149] width 19 height 54
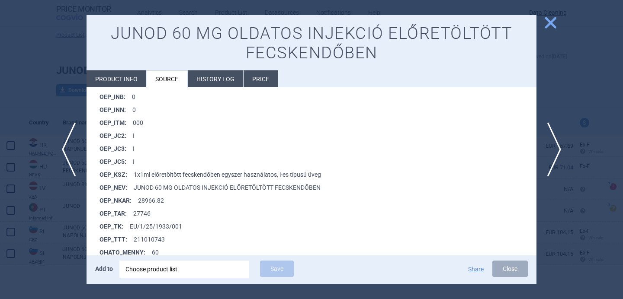
scroll to position [792, 0]
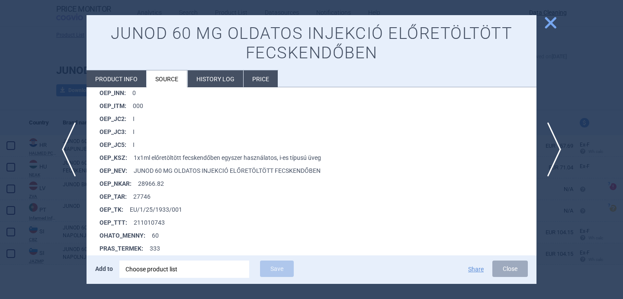
click at [74, 214] on div at bounding box center [311, 149] width 623 height 299
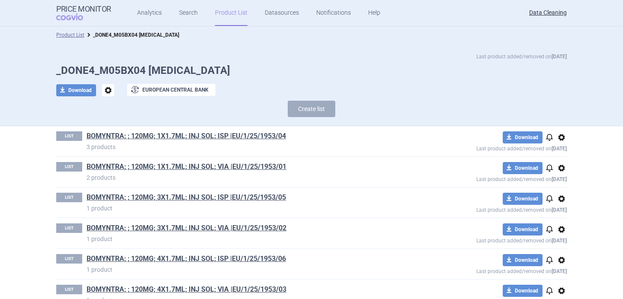
scroll to position [1402, 0]
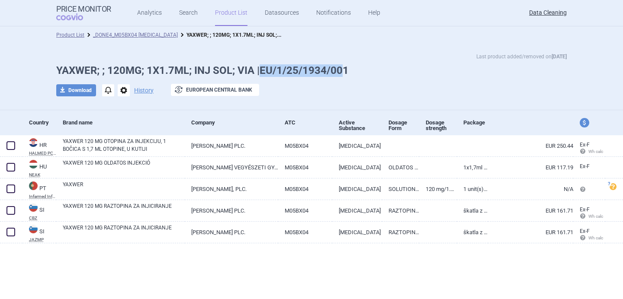
drag, startPoint x: 260, startPoint y: 67, endPoint x: 341, endPoint y: 70, distance: 81.3
click at [341, 70] on h1 "YAXWER; ; 120MG; 1X1.7ML; INJ SOL; VIA |EU/1/25/1934/001" at bounding box center [311, 70] width 510 height 13
copy h1 "EU/1/25/1934/00"
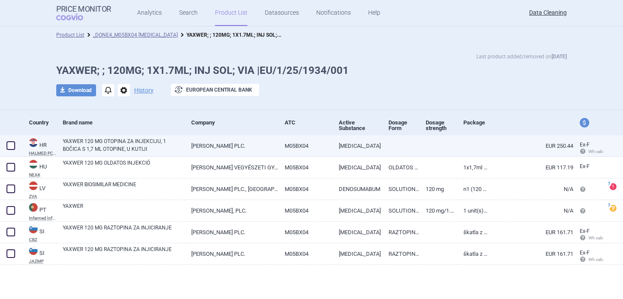
click at [117, 151] on link "YAXWER 120 MG OTOPINA ZA INJEKCIJU, 1 BOČICA S 1,7 ML OTOPINE, U KUTIJI" at bounding box center [124, 146] width 122 height 16
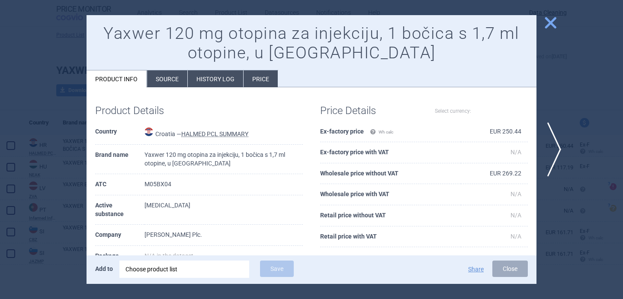
select select "EUR"
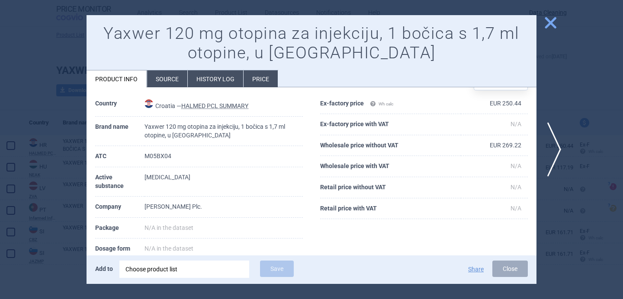
click at [72, 203] on div at bounding box center [311, 149] width 623 height 299
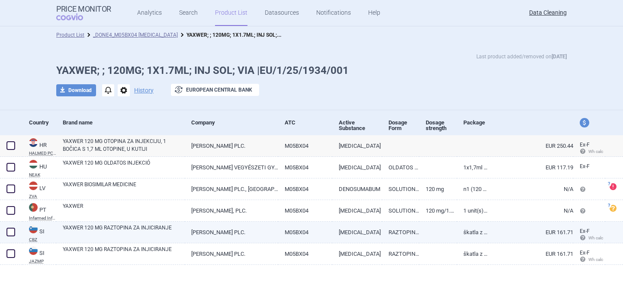
click at [119, 235] on link "YAXWER 120 MG RAZTOPINA ZA INJICIRANJE" at bounding box center [124, 232] width 122 height 16
select select "EUR"
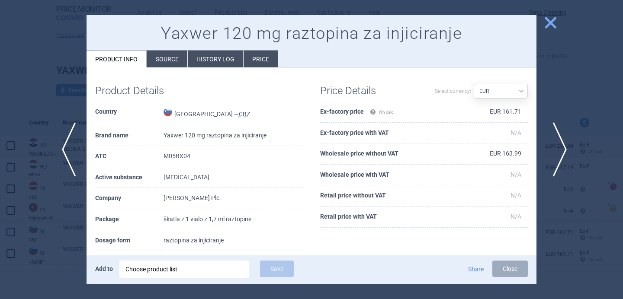
click at [556, 156] on span "next" at bounding box center [556, 149] width 19 height 54
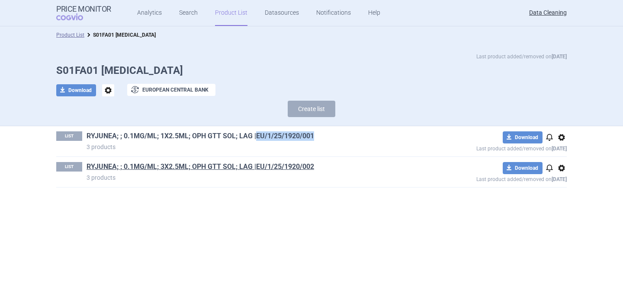
drag, startPoint x: 323, startPoint y: 133, endPoint x: 256, endPoint y: 134, distance: 67.0
click at [256, 134] on h1 "RYJUNEA; ; 0.1MG/ML; 1X2.5ML; OPH GTT SOL; LAG |EU/1/25/1920/001" at bounding box center [250, 136] width 327 height 11
copy link "EU/1/25/1920/001"
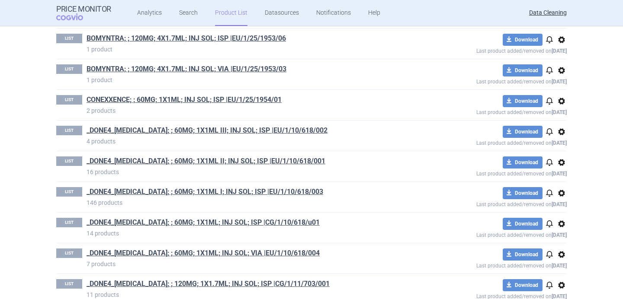
scroll to position [199, 0]
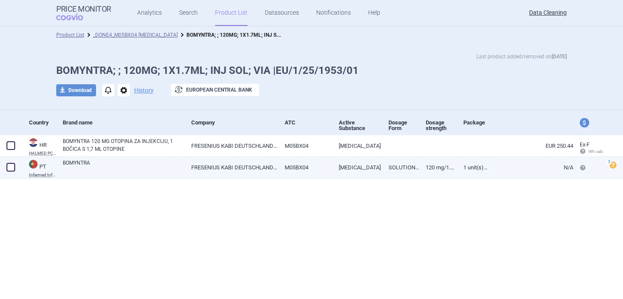
click at [153, 164] on link "BOMYNTRA" at bounding box center [124, 167] width 122 height 16
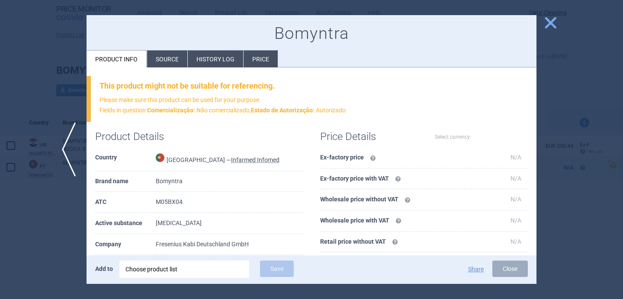
select select "EUR"
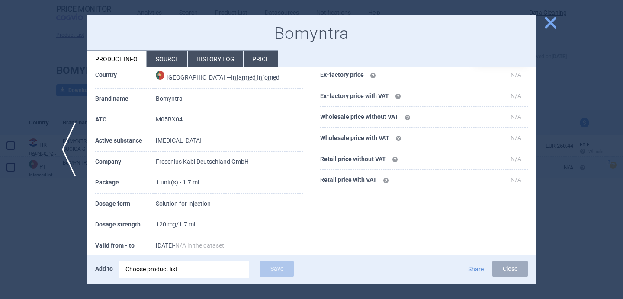
scroll to position [83, 0]
click at [170, 61] on li "Source" at bounding box center [167, 59] width 40 height 17
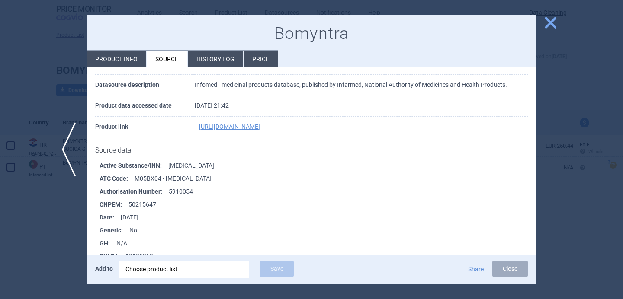
scroll to position [51, 0]
click at [50, 224] on div at bounding box center [311, 149] width 623 height 299
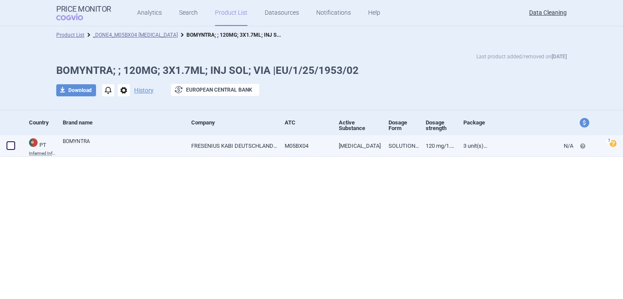
click at [153, 147] on link "BOMYNTRA" at bounding box center [124, 146] width 122 height 16
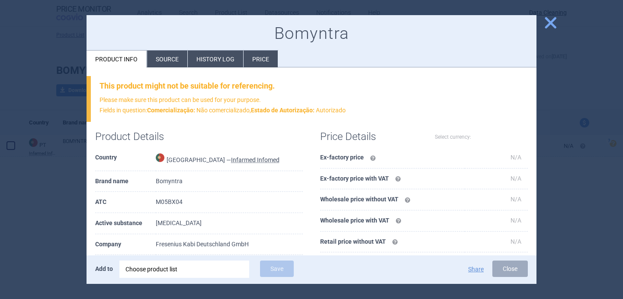
select select "EUR"
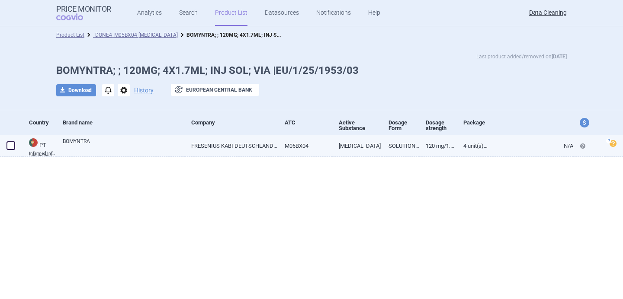
click at [152, 150] on link "BOMYNTRA" at bounding box center [124, 146] width 122 height 16
select select "EUR"
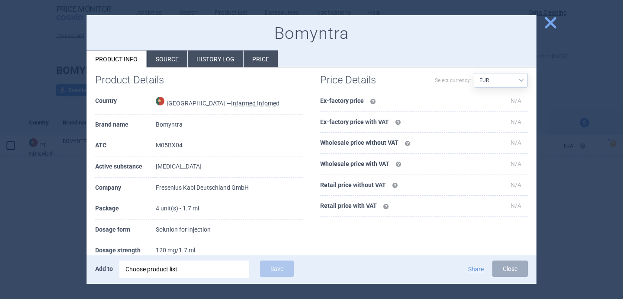
scroll to position [75, 0]
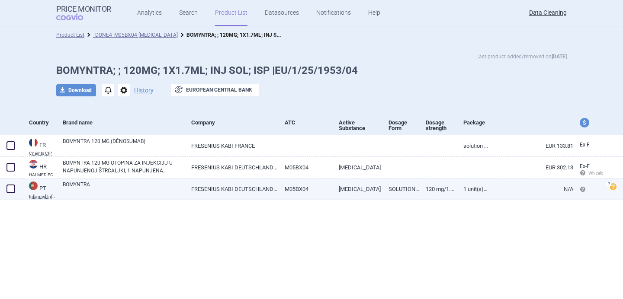
click at [138, 194] on link "BOMYNTRA" at bounding box center [124, 189] width 122 height 16
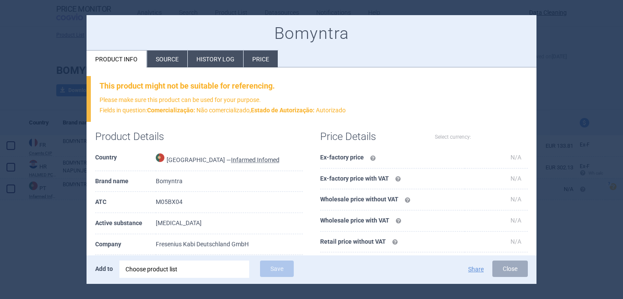
select select "EUR"
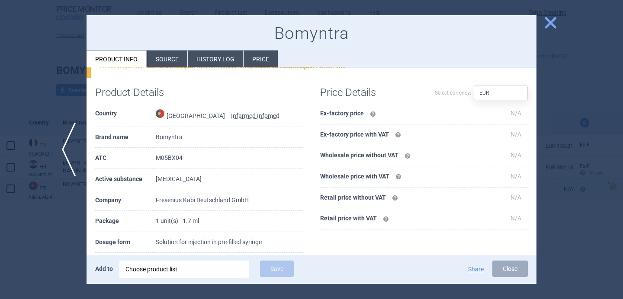
scroll to position [45, 0]
click at [49, 250] on div at bounding box center [311, 149] width 623 height 299
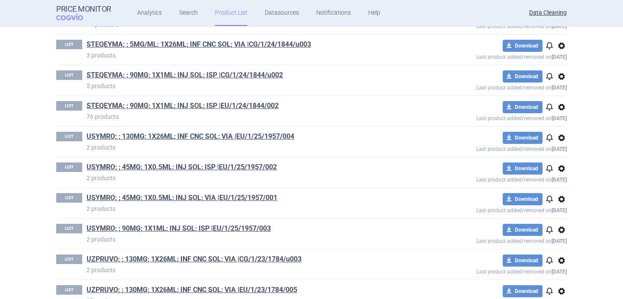
scroll to position [2342, 0]
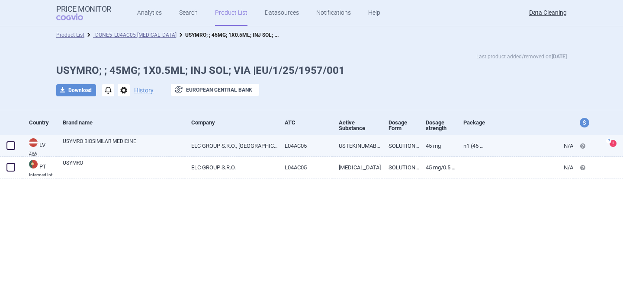
click at [167, 149] on link "USYMRO BIOSIMILAR MEDICINE" at bounding box center [124, 146] width 122 height 16
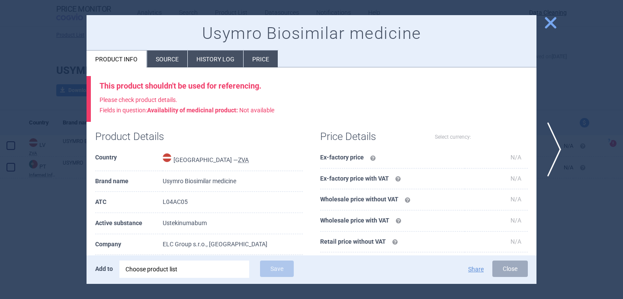
select select "EUR"
click at [175, 62] on li "Source" at bounding box center [167, 59] width 40 height 17
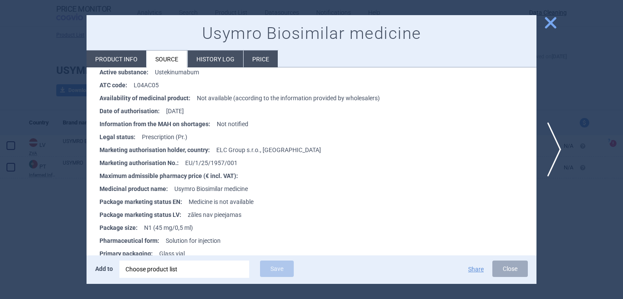
scroll to position [160, 0]
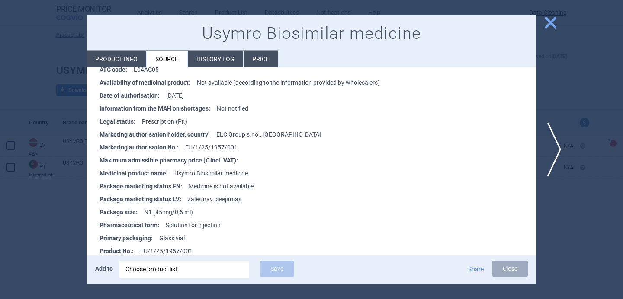
click at [60, 259] on div at bounding box center [311, 149] width 623 height 299
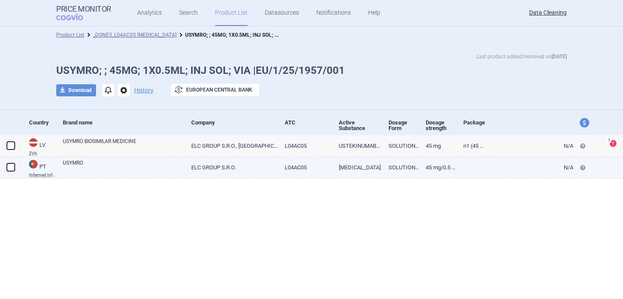
click at [133, 164] on link "USYMRO" at bounding box center [124, 167] width 122 height 16
select select "EUR"
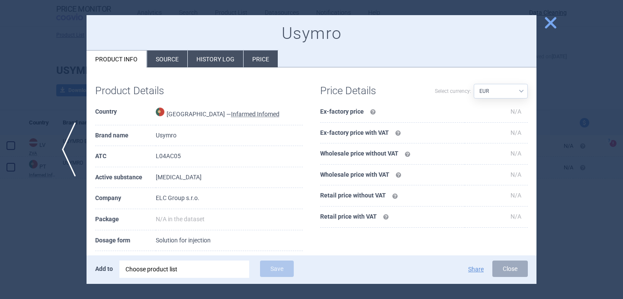
scroll to position [58, 0]
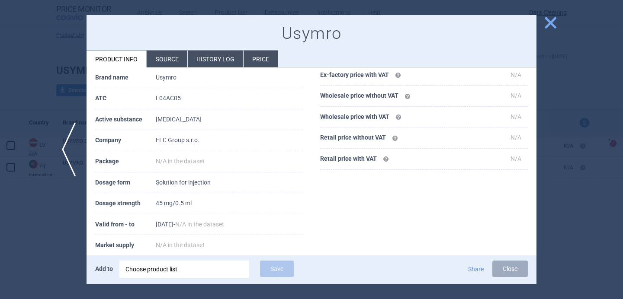
click at [58, 207] on div at bounding box center [311, 149] width 623 height 299
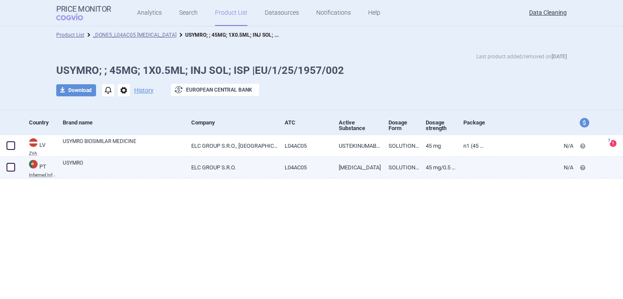
click at [140, 168] on link "USYMRO" at bounding box center [124, 167] width 122 height 16
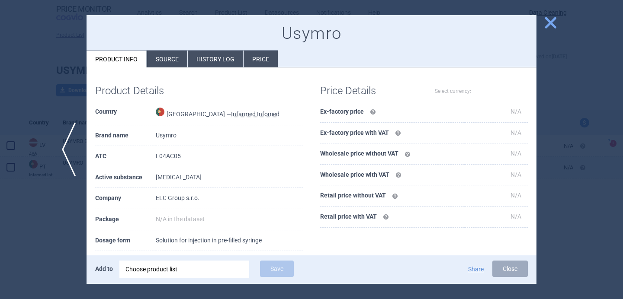
select select "EUR"
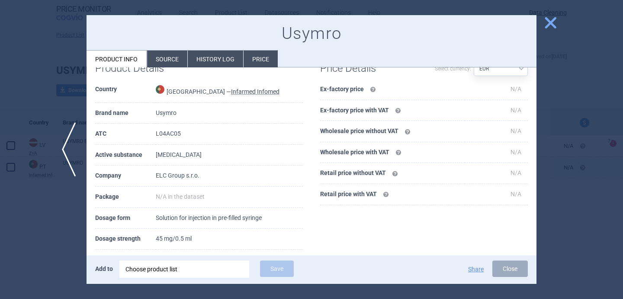
scroll to position [23, 0]
click at [69, 215] on div at bounding box center [311, 149] width 623 height 299
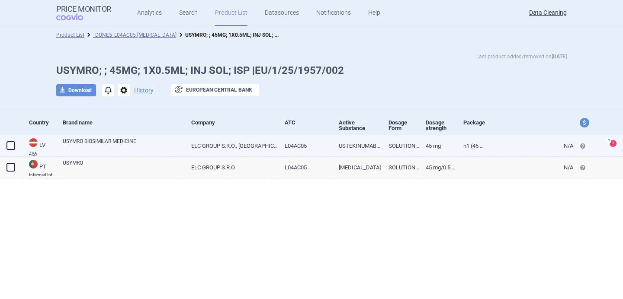
click at [111, 147] on link "USYMRO BIOSIMILAR MEDICINE" at bounding box center [124, 146] width 122 height 16
select select "EUR"
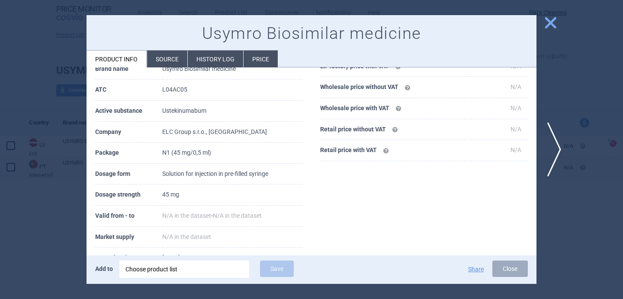
scroll to position [113, 0]
click at [27, 237] on div at bounding box center [311, 149] width 623 height 299
